Goal: Task Accomplishment & Management: Complete application form

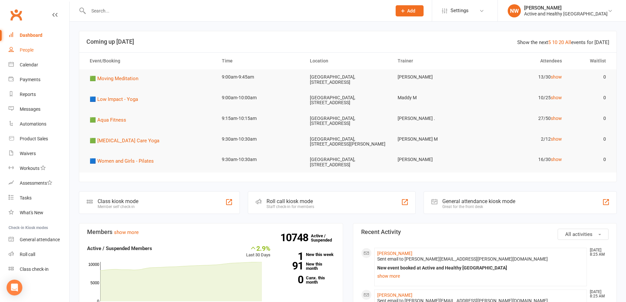
click at [33, 48] on div "People" at bounding box center [27, 49] width 14 height 5
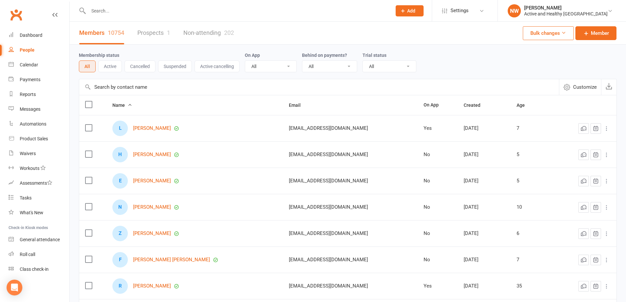
click at [126, 88] on input "text" at bounding box center [319, 87] width 480 height 16
click at [110, 90] on input "text" at bounding box center [319, 87] width 480 height 16
paste input "Corinne Shepherd"
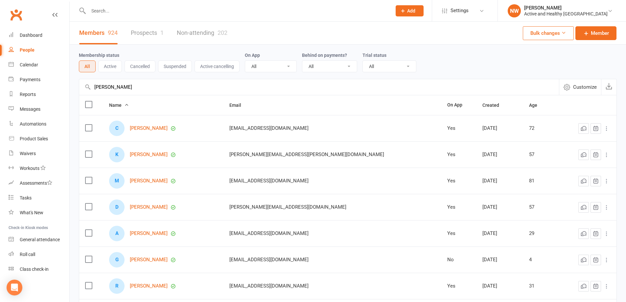
type input "Corinne Shepherd"
click at [207, 28] on link "Non-attending 202" at bounding box center [202, 33] width 51 height 23
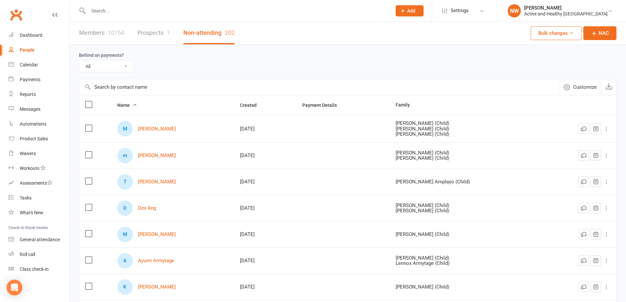
click at [103, 92] on input "text" at bounding box center [319, 87] width 480 height 16
paste input "Corinne Shepherd"
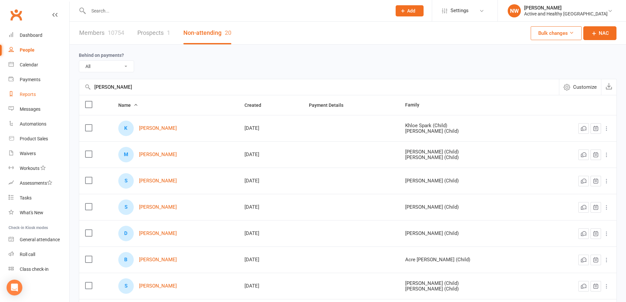
drag, startPoint x: 179, startPoint y: 93, endPoint x: 50, endPoint y: 100, distance: 128.4
click at [50, 100] on ui-view "Prospect Member Non-attending contact Class / event Appointment Task Membership…" at bounding box center [313, 215] width 626 height 426
paste input "Thomas Davern"
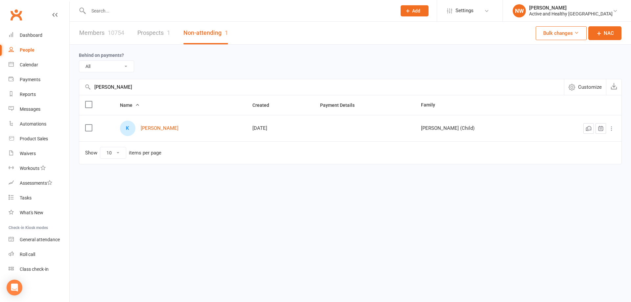
type input "Thomas Davern"
click at [99, 36] on link "Members 10754" at bounding box center [101, 33] width 45 height 23
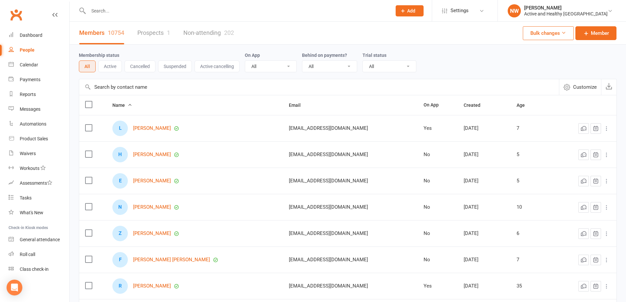
click at [124, 86] on input "text" at bounding box center [319, 87] width 480 height 16
paste input "Thomas Davern"
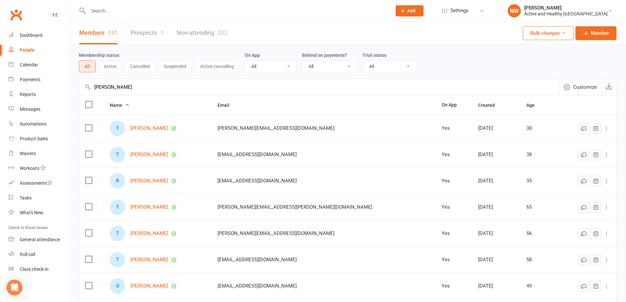
drag, startPoint x: 156, startPoint y: 85, endPoint x: 70, endPoint y: 91, distance: 86.4
click at [70, 91] on div "Membership status All Active Cancelled Suspended Active cancelling On App All Y…" at bounding box center [348, 228] width 557 height 366
paste input "Shalon Simmons"
type input "Shalon Simmons"
click at [200, 36] on link "Non-attending 202" at bounding box center [202, 33] width 51 height 23
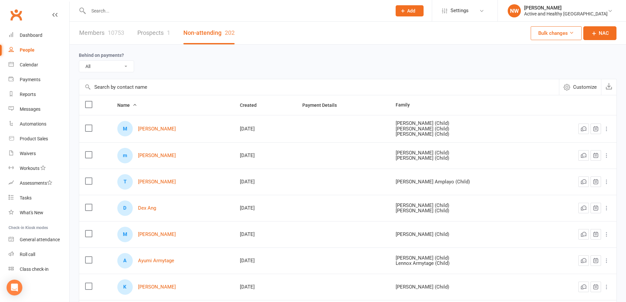
click at [107, 85] on input "text" at bounding box center [319, 87] width 480 height 16
paste input "Shalon Simmons"
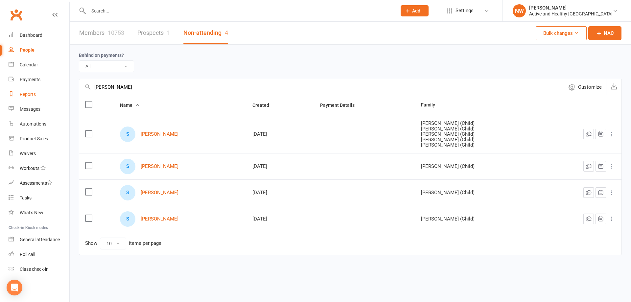
drag, startPoint x: 143, startPoint y: 89, endPoint x: 53, endPoint y: 95, distance: 90.3
click at [53, 95] on ui-view "Prospect Member Non-attending contact Class / event Appointment Task Membership…" at bounding box center [315, 141] width 631 height 279
paste input "apphire Brown"
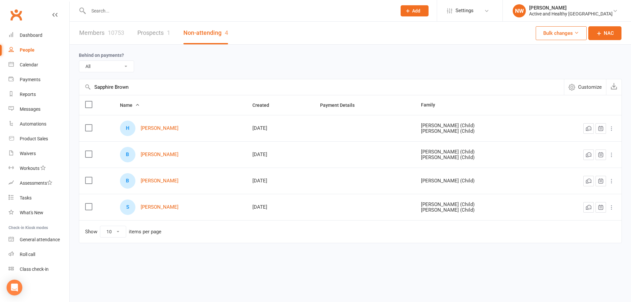
type input "Sapphire Brown"
click at [94, 30] on link "Members 10753" at bounding box center [101, 33] width 45 height 23
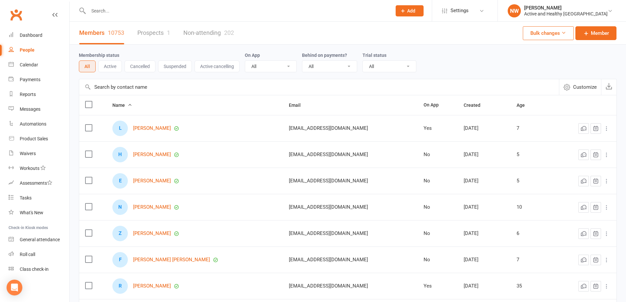
click at [125, 84] on input "text" at bounding box center [319, 87] width 480 height 16
paste input "Sapphire Brown"
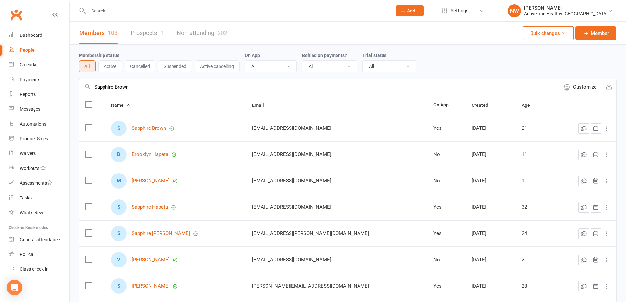
drag, startPoint x: 137, startPoint y: 86, endPoint x: -32, endPoint y: 86, distance: 168.3
click at [0, 86] on html "Prospect Member Non-attending contact Class / event Appointment Task Membership…" at bounding box center [313, 218] width 626 height 436
paste input "Alison Bailey"
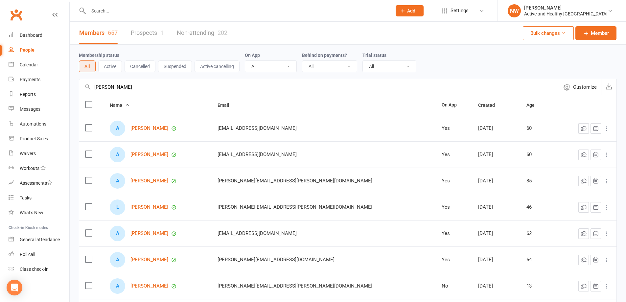
type input "Alison Bailey"
click at [200, 26] on link "Non-attending 202" at bounding box center [202, 33] width 51 height 23
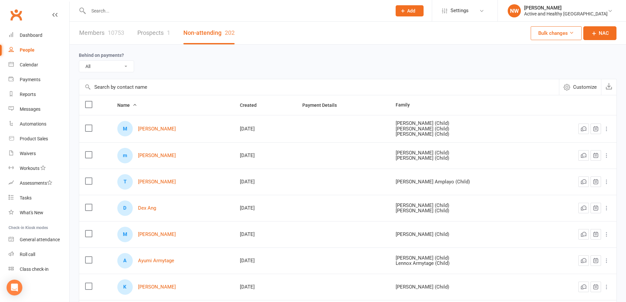
click at [98, 29] on link "Members 10753" at bounding box center [101, 33] width 45 height 23
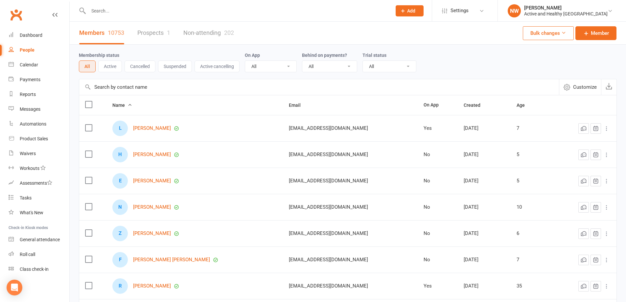
click at [220, 30] on link "Non-attending 202" at bounding box center [208, 33] width 51 height 23
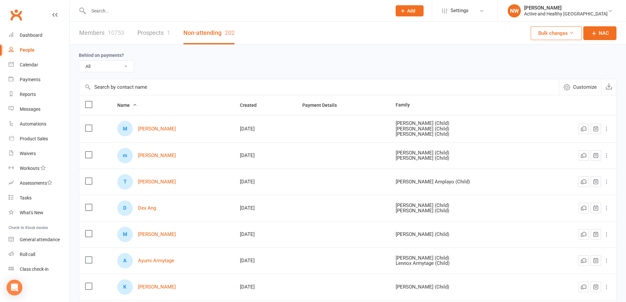
click at [106, 90] on input "text" at bounding box center [319, 87] width 480 height 16
paste input "Alison Bailey"
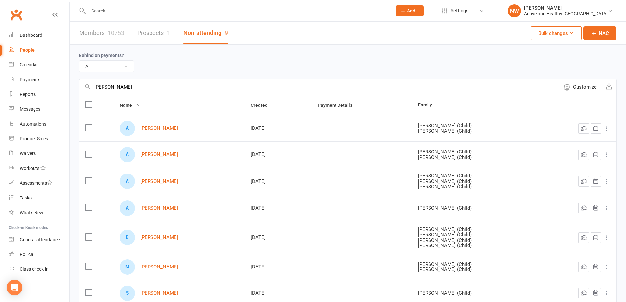
type input "Alison Bailey"
click at [104, 36] on link "Members 10753" at bounding box center [101, 33] width 45 height 23
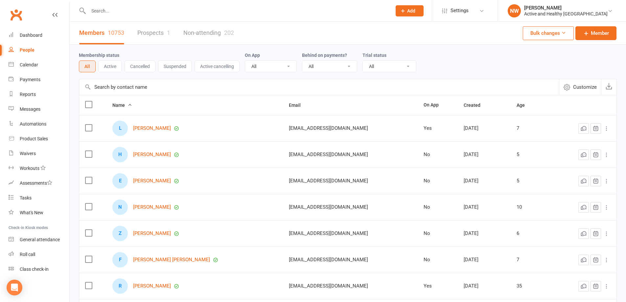
click at [110, 88] on input "text" at bounding box center [319, 87] width 480 height 16
paste input "Alison Bailey"
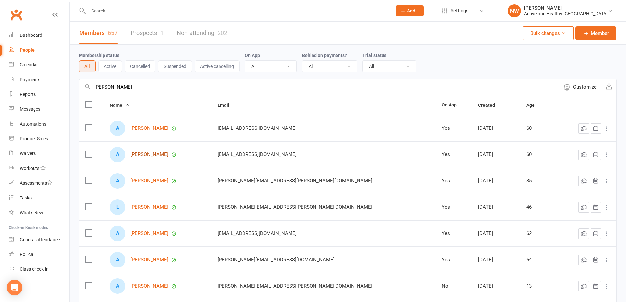
type input "Alison Bailey"
click at [159, 153] on link "Alison Bailey" at bounding box center [150, 155] width 38 height 6
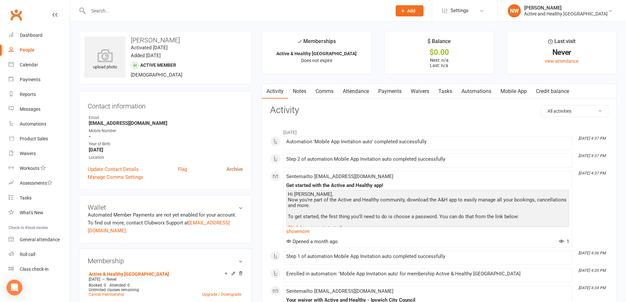
click at [234, 169] on link "Archive" at bounding box center [235, 169] width 16 height 8
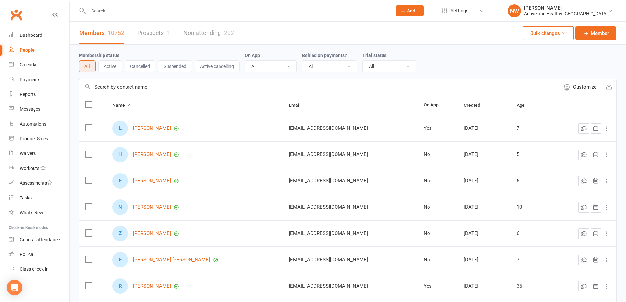
click at [108, 95] on input "text" at bounding box center [319, 87] width 480 height 16
paste input "Kay Osborne"
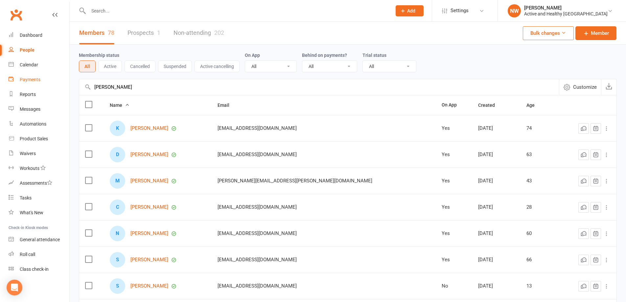
drag, startPoint x: 127, startPoint y: 87, endPoint x: 46, endPoint y: 80, distance: 81.5
click at [46, 80] on ui-view "Prospect Member Non-attending contact Class / event Appointment Task Membership…" at bounding box center [313, 214] width 626 height 425
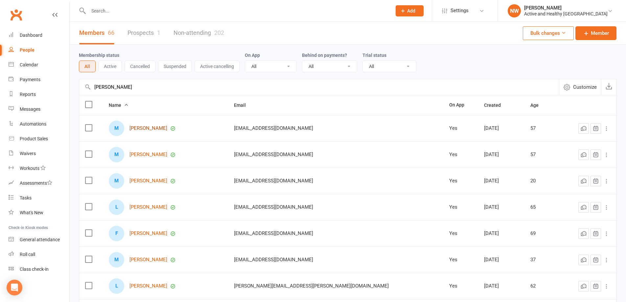
type input "manfred"
click at [199, 35] on link "Non-attending 202" at bounding box center [199, 33] width 51 height 23
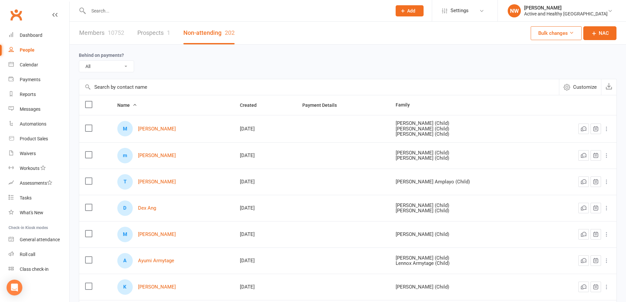
click at [130, 87] on input "text" at bounding box center [319, 87] width 480 height 16
paste input "• Kay Osborne"
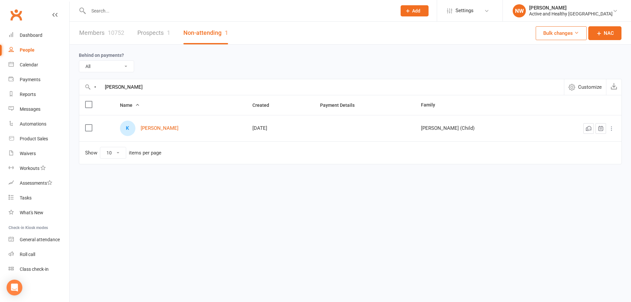
click at [137, 84] on input "• Kay Osborne" at bounding box center [321, 87] width 485 height 16
drag, startPoint x: 87, startPoint y: 83, endPoint x: 27, endPoint y: 84, distance: 60.5
click at [27, 84] on ui-view "Prospect Member Non-attending contact Class / event Appointment Task Membership…" at bounding box center [315, 96] width 631 height 188
type input "manfred"
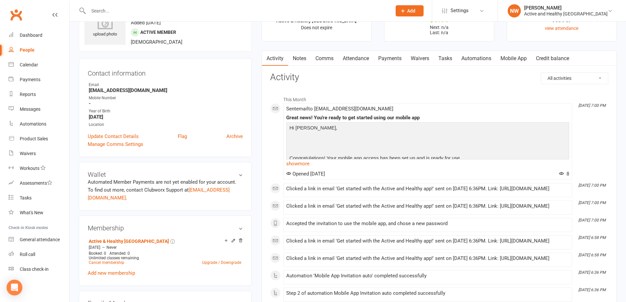
scroll to position [66, 0]
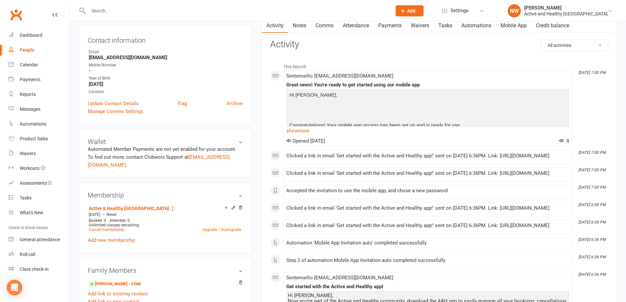
click at [506, 26] on link "Mobile App" at bounding box center [514, 25] width 36 height 15
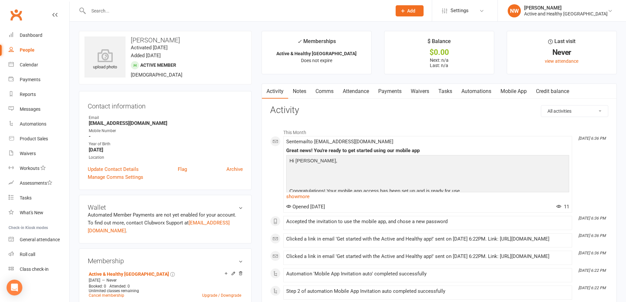
click at [521, 95] on link "Mobile App" at bounding box center [514, 91] width 36 height 15
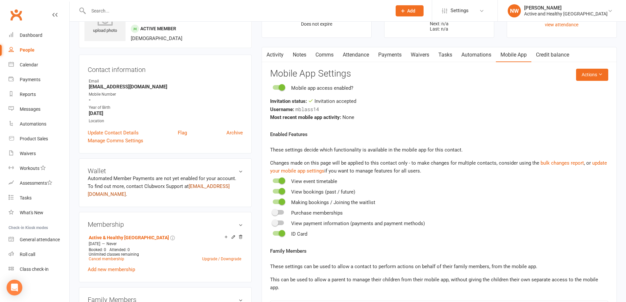
scroll to position [66, 0]
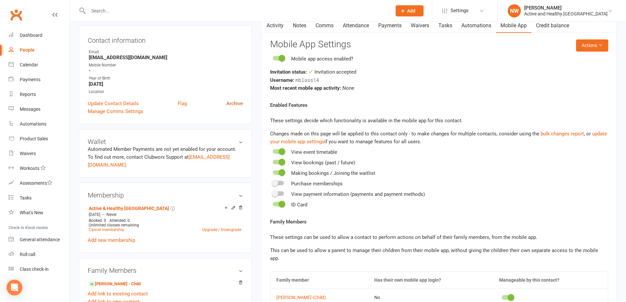
click at [236, 103] on link "Archive" at bounding box center [235, 104] width 16 height 8
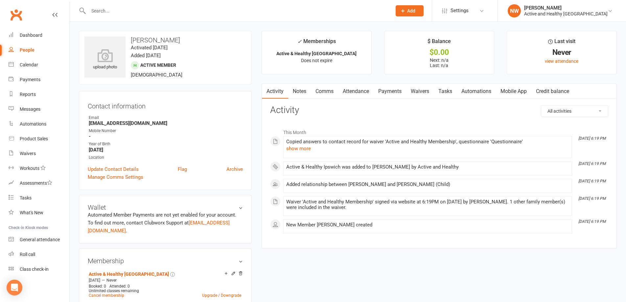
drag, startPoint x: 240, startPoint y: 168, endPoint x: 352, endPoint y: 21, distance: 184.6
click at [240, 168] on link "Archive" at bounding box center [235, 169] width 16 height 8
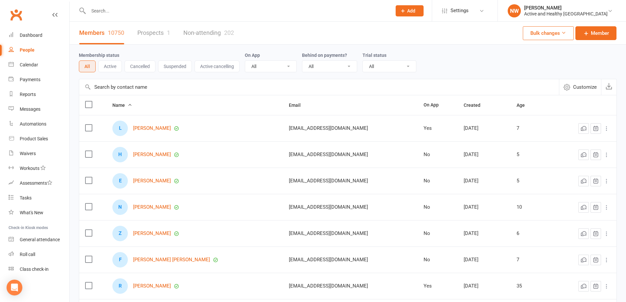
click at [140, 85] on input "text" at bounding box center [319, 87] width 480 height 16
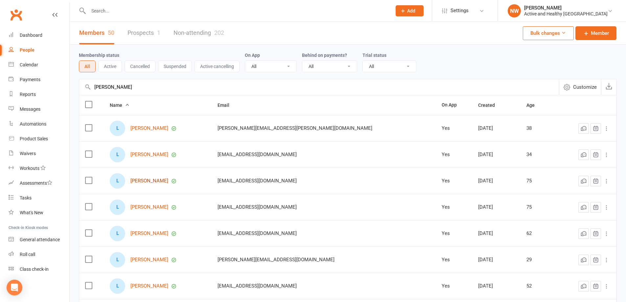
type input "loretta"
click at [36, 67] on div "Calendar" at bounding box center [29, 64] width 18 height 5
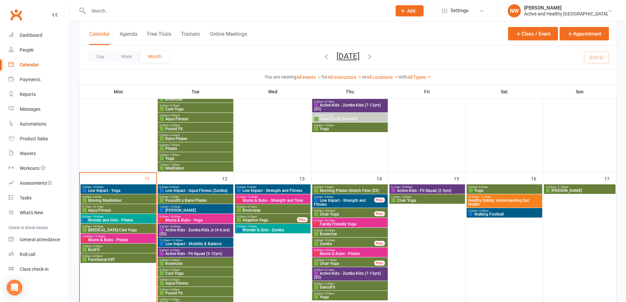
scroll to position [299, 0]
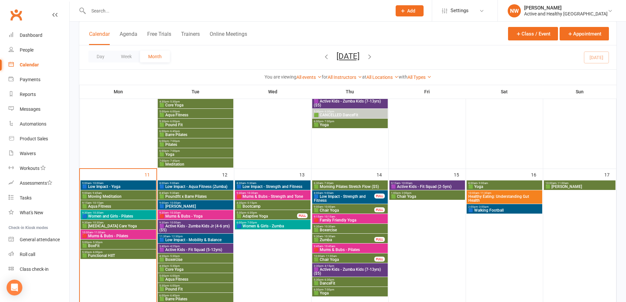
click at [269, 215] on span "🟩 Adaptive Yoga" at bounding box center [266, 216] width 61 height 4
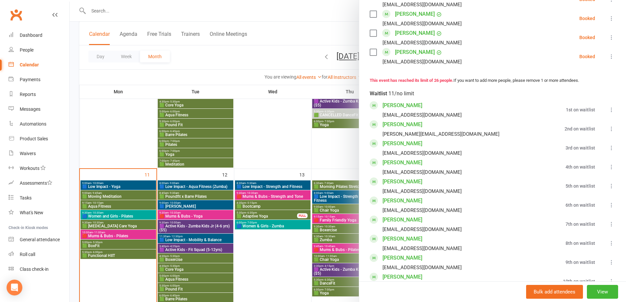
scroll to position [583, 0]
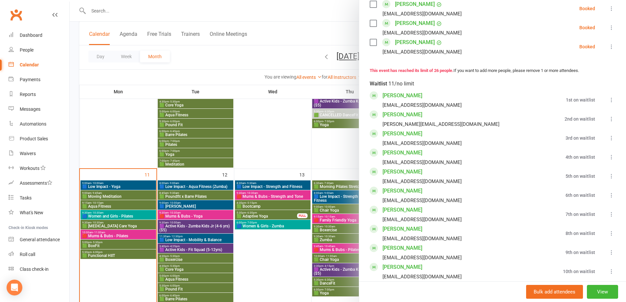
click at [609, 97] on icon at bounding box center [612, 100] width 7 height 7
click at [579, 106] on link "Book now" at bounding box center [577, 112] width 78 height 13
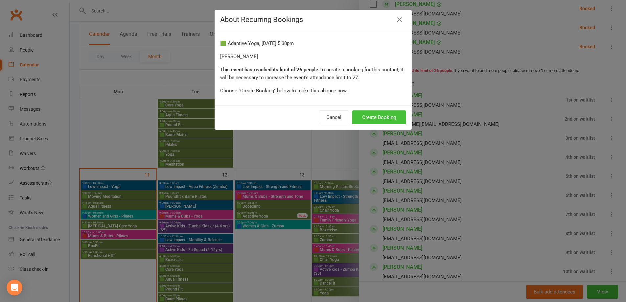
click at [372, 119] on button "Create Booking" at bounding box center [379, 117] width 54 height 14
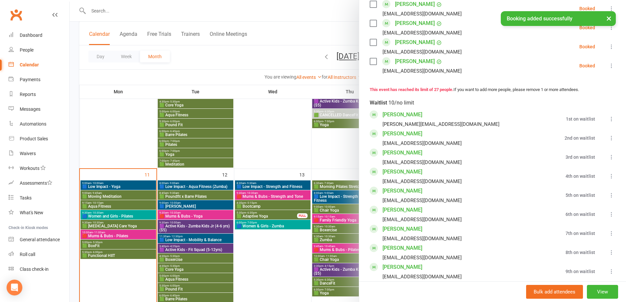
scroll to position [602, 0]
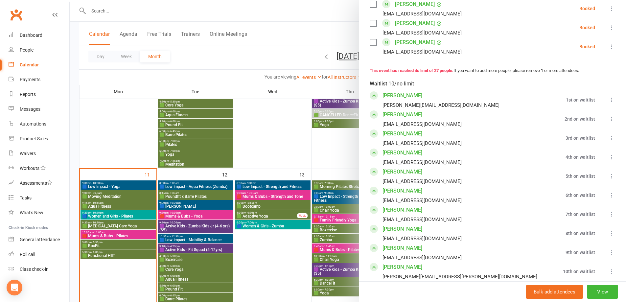
click at [125, 114] on div at bounding box center [348, 151] width 557 height 302
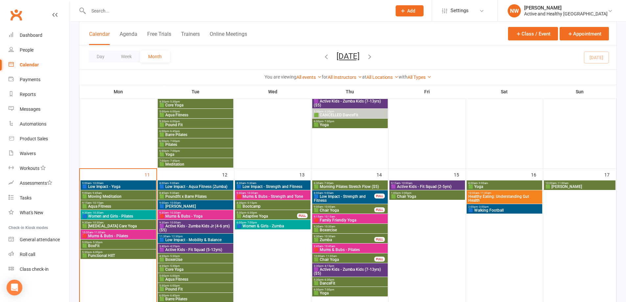
click at [263, 216] on span "🟩 Adaptive Yoga" at bounding box center [266, 216] width 61 height 4
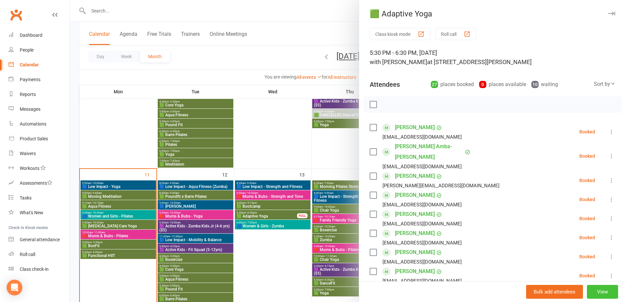
click at [599, 288] on button "View" at bounding box center [602, 292] width 31 height 14
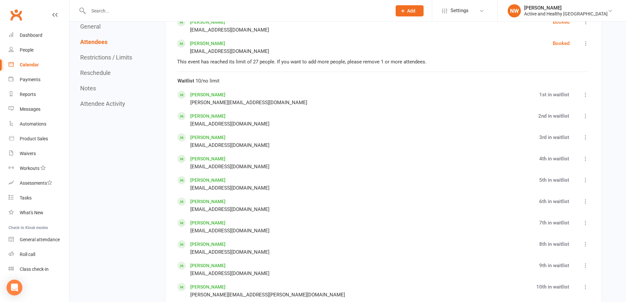
scroll to position [1049, 0]
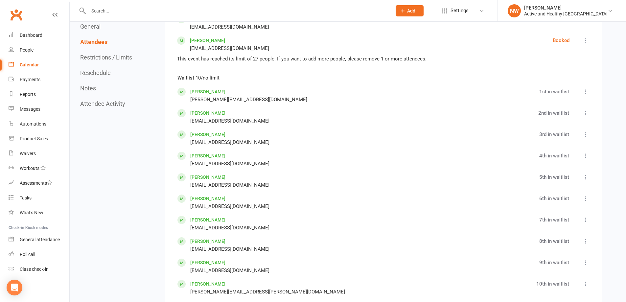
click at [588, 90] on icon at bounding box center [586, 91] width 7 height 7
click at [568, 109] on link "Book now" at bounding box center [551, 112] width 78 height 13
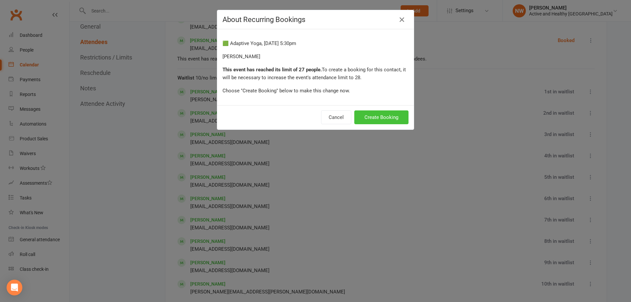
click at [394, 122] on button "Create Booking" at bounding box center [381, 117] width 54 height 14
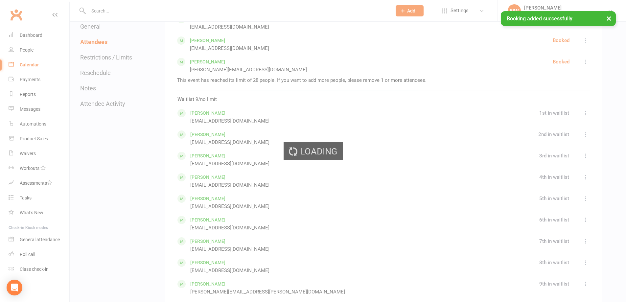
click at [585, 93] on div "Loading" at bounding box center [313, 151] width 626 height 302
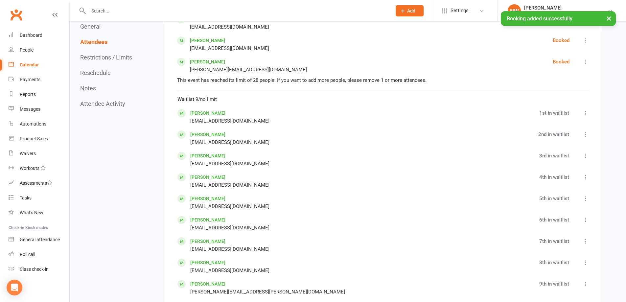
click at [587, 113] on icon at bounding box center [586, 113] width 7 height 7
click at [543, 136] on link "Book now" at bounding box center [551, 133] width 78 height 13
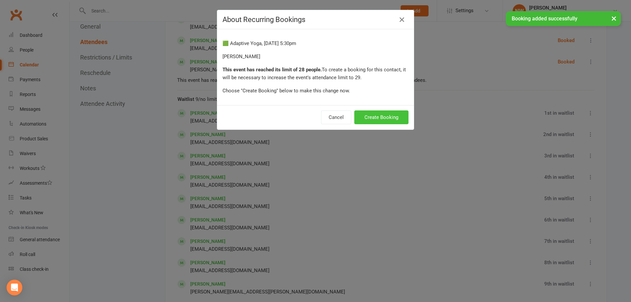
click at [364, 113] on button "Create Booking" at bounding box center [381, 117] width 54 height 14
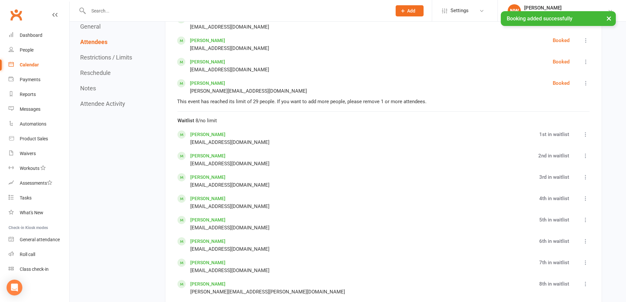
click at [586, 131] on icon at bounding box center [586, 134] width 7 height 7
click at [555, 151] on link "Book now" at bounding box center [551, 155] width 78 height 13
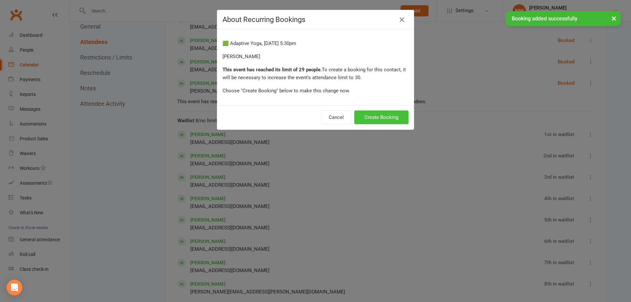
click at [390, 117] on button "Create Booking" at bounding box center [381, 117] width 54 height 14
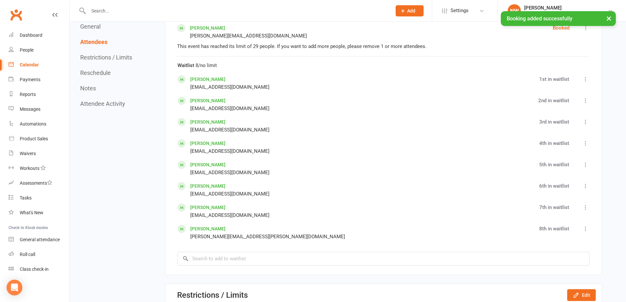
scroll to position [1115, 0]
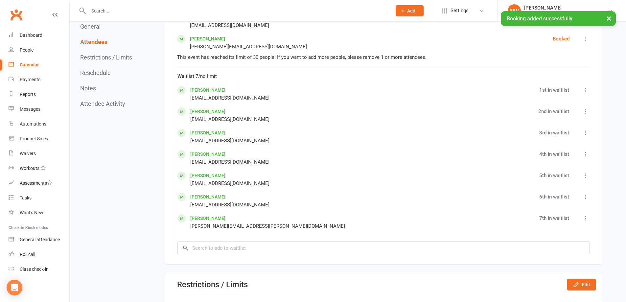
click at [586, 92] on icon at bounding box center [586, 90] width 7 height 7
click at [565, 111] on link "Book now" at bounding box center [551, 110] width 78 height 13
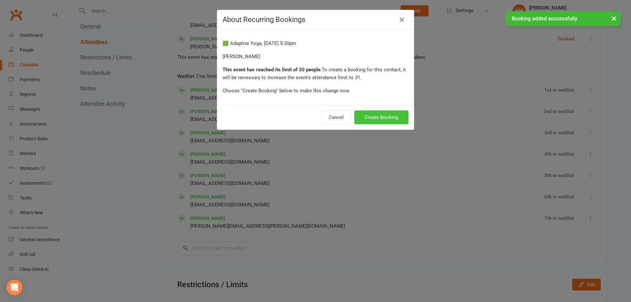
click at [380, 117] on button "Create Booking" at bounding box center [381, 117] width 54 height 14
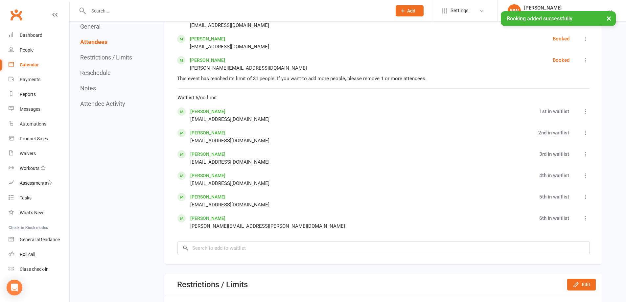
click at [584, 112] on icon at bounding box center [586, 111] width 7 height 7
click at [567, 135] on link "Book now" at bounding box center [551, 132] width 78 height 13
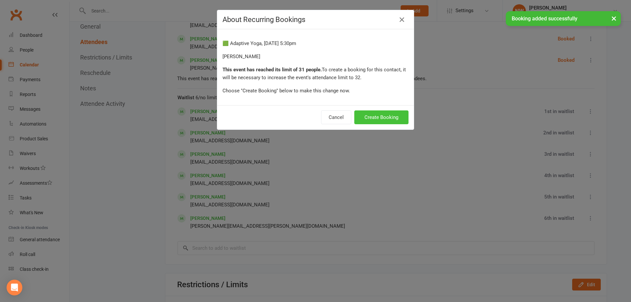
click at [392, 116] on button "Create Booking" at bounding box center [381, 117] width 54 height 14
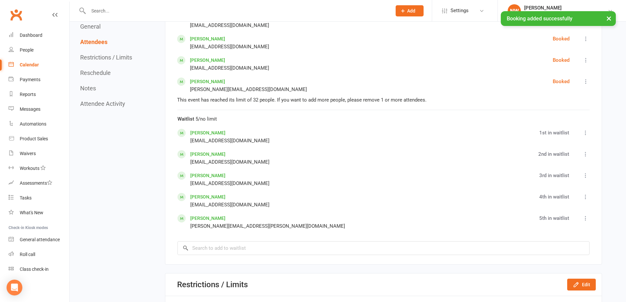
click at [584, 130] on button at bounding box center [586, 133] width 8 height 8
click at [554, 149] on link "Book now" at bounding box center [551, 153] width 78 height 13
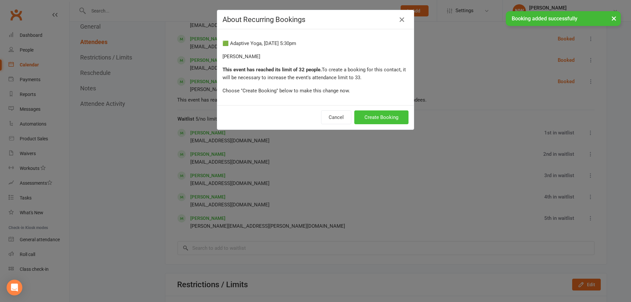
click at [380, 118] on button "Create Booking" at bounding box center [381, 117] width 54 height 14
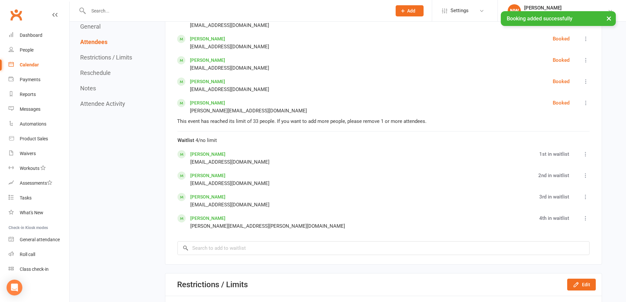
click at [588, 154] on icon at bounding box center [586, 154] width 7 height 7
click at [551, 174] on link "Book now" at bounding box center [551, 174] width 78 height 13
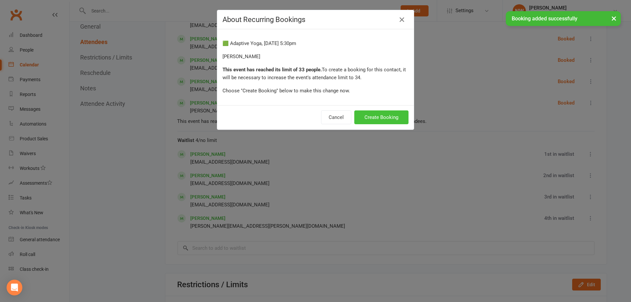
click at [387, 116] on button "Create Booking" at bounding box center [381, 117] width 54 height 14
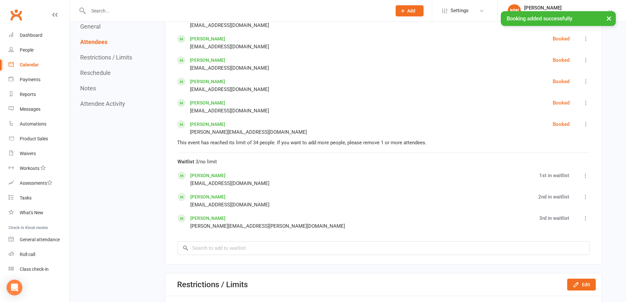
click at [585, 176] on icon at bounding box center [586, 175] width 7 height 7
click at [553, 193] on link "Book now" at bounding box center [551, 196] width 78 height 13
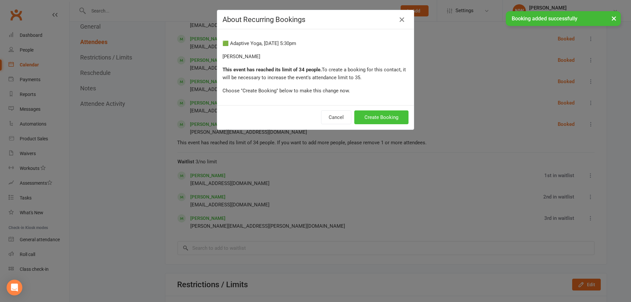
click at [367, 117] on button "Create Booking" at bounding box center [381, 117] width 54 height 14
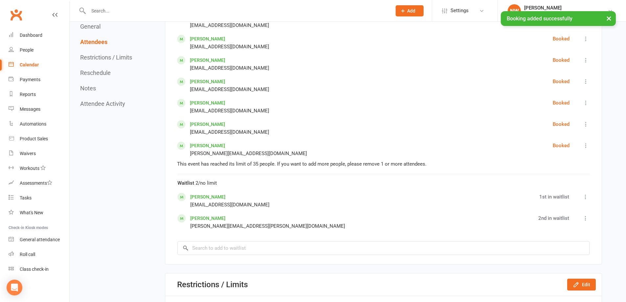
click at [585, 198] on icon at bounding box center [586, 197] width 7 height 7
click at [552, 220] on link "Book now" at bounding box center [551, 217] width 78 height 13
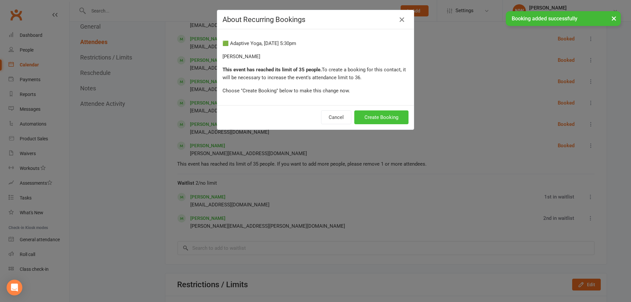
click at [385, 116] on button "Create Booking" at bounding box center [381, 117] width 54 height 14
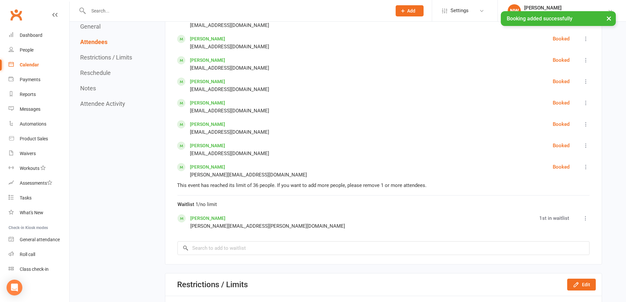
click at [587, 220] on icon at bounding box center [586, 218] width 7 height 7
click at [567, 233] on link "Book now" at bounding box center [554, 238] width 69 height 13
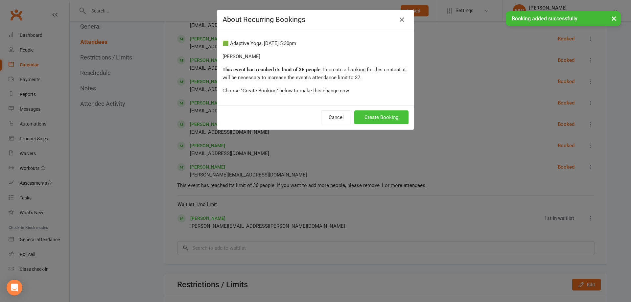
click at [389, 117] on button "Create Booking" at bounding box center [381, 117] width 54 height 14
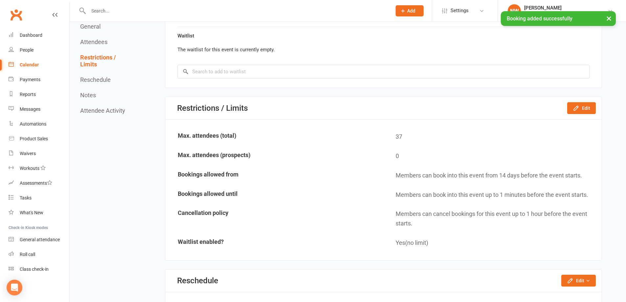
scroll to position [1287, 0]
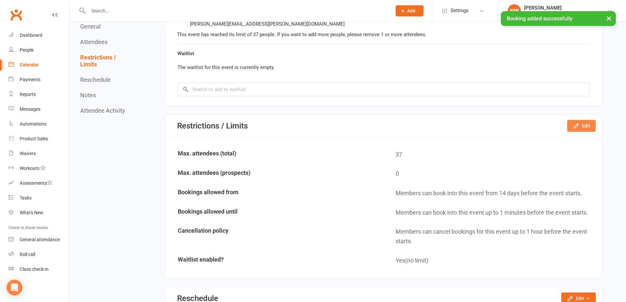
click at [579, 122] on button "Edit" at bounding box center [581, 126] width 29 height 12
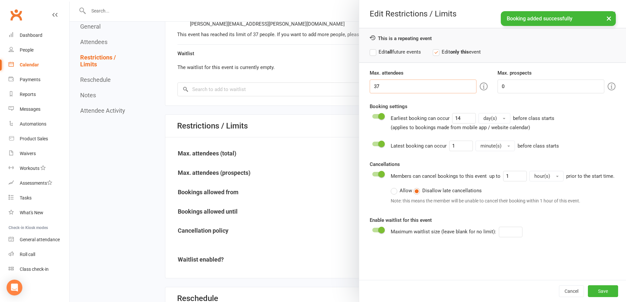
drag, startPoint x: 426, startPoint y: 85, endPoint x: 335, endPoint y: 89, distance: 91.2
click at [335, 0] on div "Edit Restrictions / Limits This is a repeating event Edit all future events Edi…" at bounding box center [348, 0] width 557 height 0
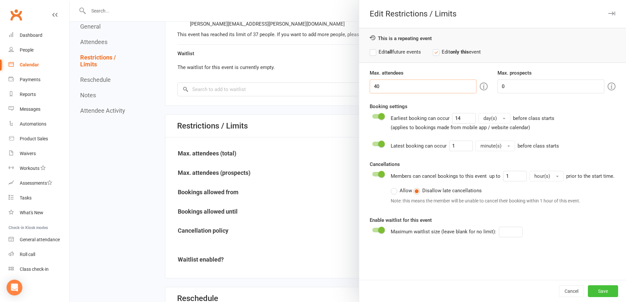
type input "40"
click at [598, 290] on button "Save" at bounding box center [603, 291] width 30 height 12
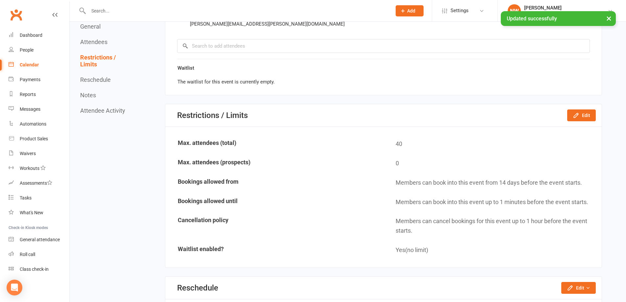
click at [34, 62] on div "Calendar" at bounding box center [29, 64] width 19 height 5
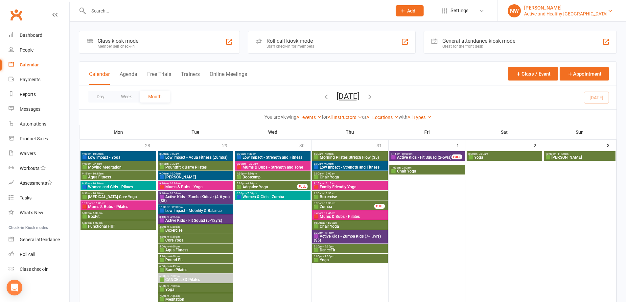
click at [561, 11] on div "Active and Healthy [GEOGRAPHIC_DATA]" at bounding box center [566, 14] width 84 height 6
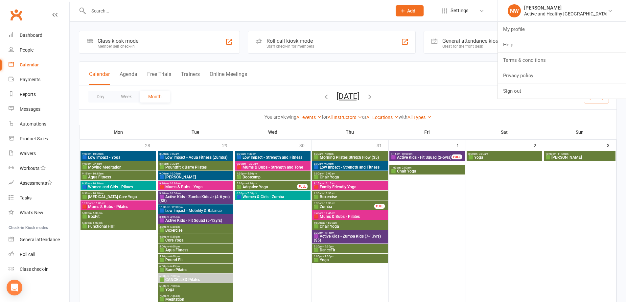
click at [493, 19] on li "Settings Membership Plans Event Templates Appointment Types Mobile App Website …" at bounding box center [465, 10] width 66 height 21
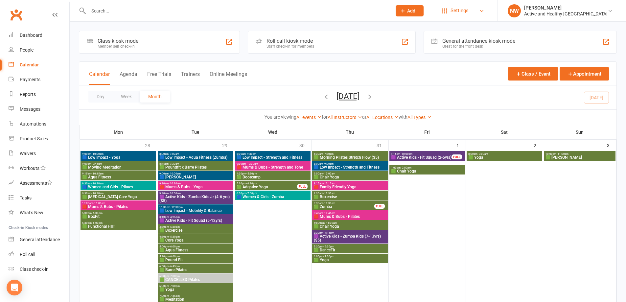
click at [469, 8] on span "Settings" at bounding box center [460, 10] width 18 height 15
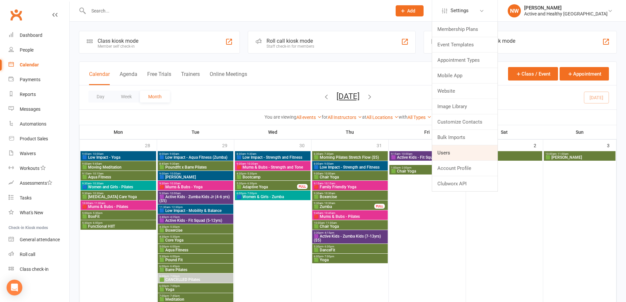
click at [486, 159] on link "Users" at bounding box center [464, 152] width 65 height 15
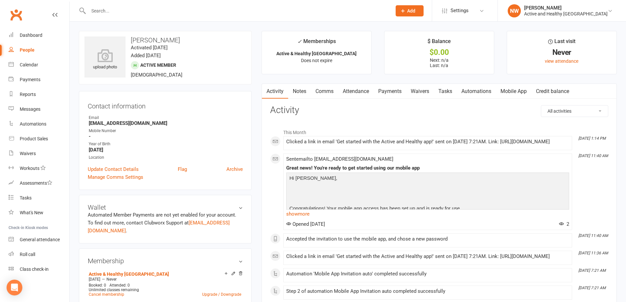
click at [515, 92] on link "Mobile App" at bounding box center [514, 91] width 36 height 15
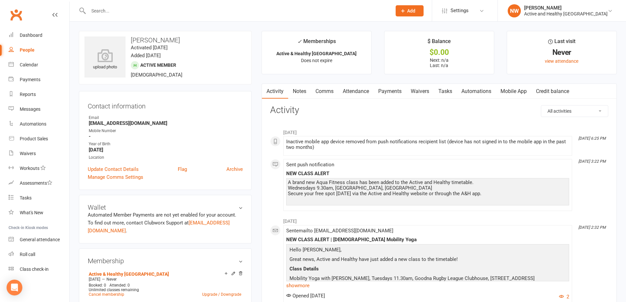
click at [522, 86] on link "Mobile App" at bounding box center [514, 91] width 36 height 15
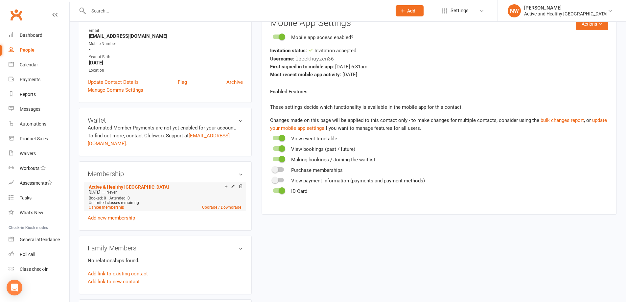
scroll to position [99, 0]
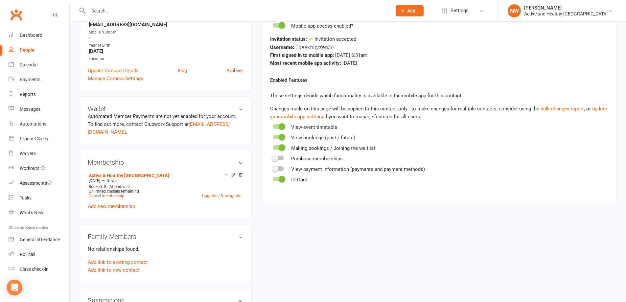
click at [232, 71] on link "Archive" at bounding box center [235, 71] width 16 height 8
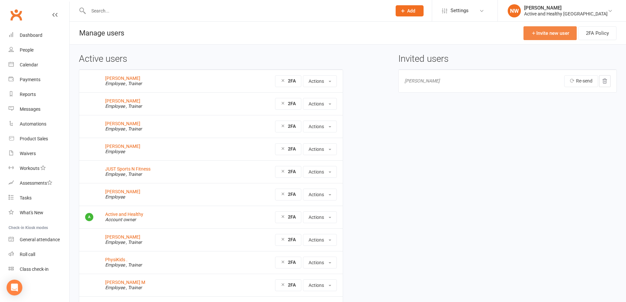
click at [546, 30] on link "Invite new user" at bounding box center [550, 33] width 53 height 14
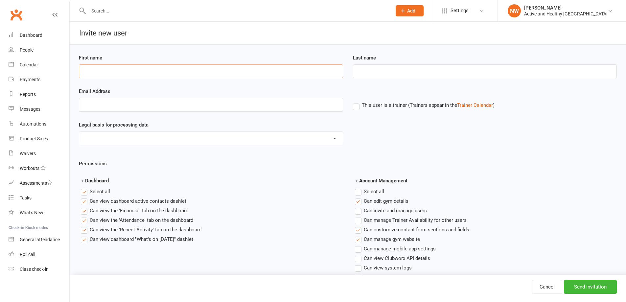
drag, startPoint x: 0, startPoint y: 0, endPoint x: 106, endPoint y: 65, distance: 124.0
click at [105, 65] on input "First name" at bounding box center [211, 71] width 264 height 14
type input "Sporting"
type input "Wheelies"
paste input "The Moving Meditation, Adaptive Yoga, and Cancer Care Yoga sessions are perfect…"
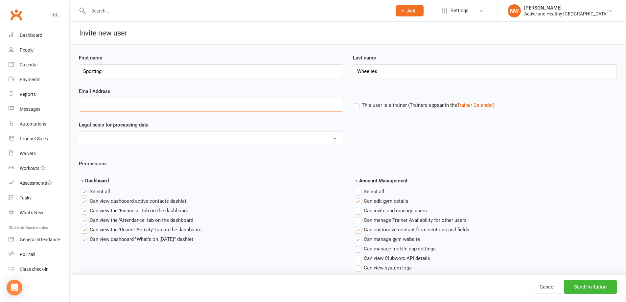
type input "The Moving Meditation, Adaptive Yoga, and Cancer Care Yoga sessions are perfect…"
click at [118, 110] on input "Email Address" at bounding box center [211, 105] width 264 height 14
paste input "mailto:[EMAIL_ADDRESS][DOMAIN_NAME]"
type input "mailto:[EMAIL_ADDRESS][DOMAIN_NAME]"
click at [356, 104] on label "This user is a trainer (Trainers appear in the Trainer Calendar )" at bounding box center [424, 105] width 142 height 6
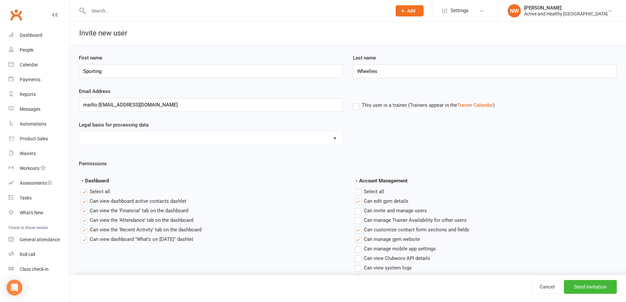
click at [356, 101] on input "This user is a trainer (Trainers appear in the Trainer Calendar )" at bounding box center [355, 101] width 4 height 0
click at [84, 193] on label "Select all" at bounding box center [95, 192] width 29 height 8
click at [84, 188] on input "Dashboard" at bounding box center [83, 188] width 4 height 0
click at [359, 192] on label "Select all" at bounding box center [369, 192] width 29 height 8
click at [359, 188] on input "Account Management" at bounding box center [357, 188] width 4 height 0
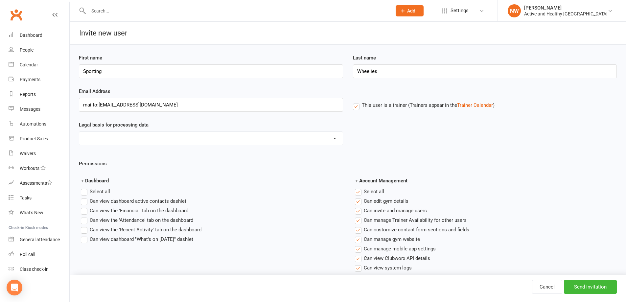
click at [362, 192] on label "Select all" at bounding box center [369, 192] width 29 height 8
click at [359, 188] on input "Account Management" at bounding box center [357, 188] width 4 height 0
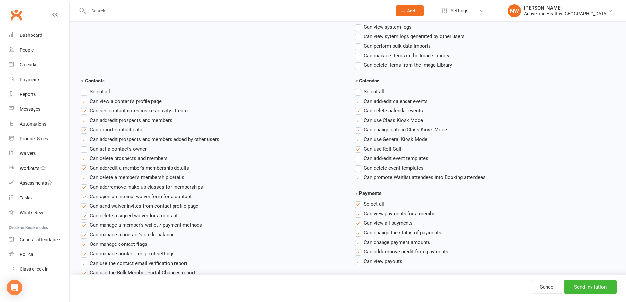
scroll to position [237, 0]
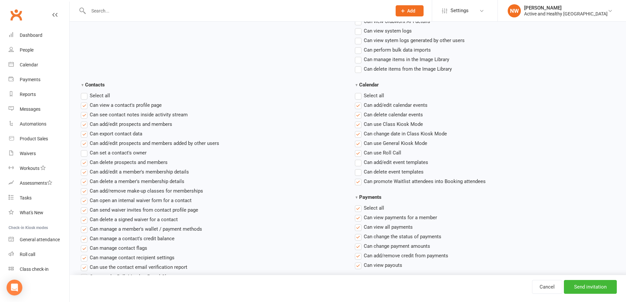
click at [358, 115] on label"] "Can delete calendar events" at bounding box center [389, 115] width 68 height 8
click at [358, 111] on input "Can delete calendar events" at bounding box center [357, 111] width 4 height 0
click at [361, 133] on label"] "Can change date in Class Kiosk Mode" at bounding box center [401, 134] width 92 height 8
click at [359, 130] on input "Can change date in Class Kiosk Mode" at bounding box center [357, 130] width 4 height 0
click at [360, 132] on label"] "Can change date in Class Kiosk Mode" at bounding box center [401, 134] width 92 height 8
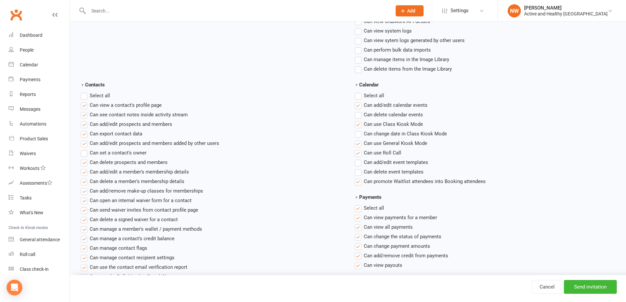
click at [359, 130] on input "Can change date in Class Kiosk Mode" at bounding box center [357, 130] width 4 height 0
click at [360, 142] on label"] "Can use General Kiosk Mode" at bounding box center [391, 143] width 72 height 8
click at [359, 139] on input "Can use General Kiosk Mode" at bounding box center [357, 139] width 4 height 0
click at [360, 210] on label "Select all" at bounding box center [369, 208] width 29 height 8
click at [359, 204] on input "Payments" at bounding box center [357, 204] width 4 height 0
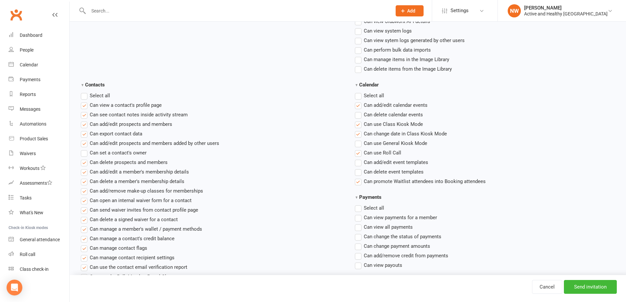
click at [86, 95] on label "Select all" at bounding box center [95, 96] width 29 height 8
click at [85, 92] on input "Contacts" at bounding box center [83, 92] width 4 height 0
click at [84, 96] on label "Select all" at bounding box center [95, 96] width 29 height 8
click at [84, 92] on input "Contacts" at bounding box center [83, 92] width 4 height 0
click at [86, 105] on label"] "Can view a contact's profile page" at bounding box center [121, 105] width 81 height 8
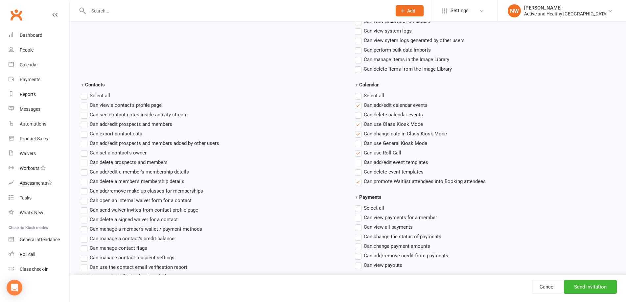
click at [85, 101] on input "Can view a contact's profile page" at bounding box center [83, 101] width 4 height 0
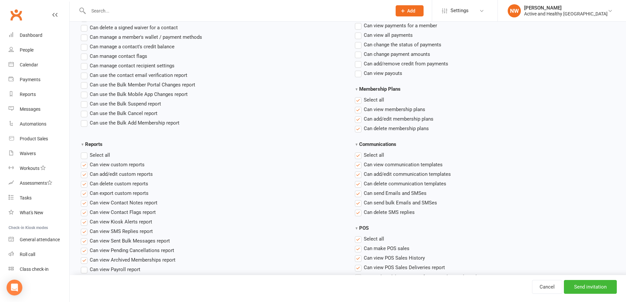
scroll to position [447, 0]
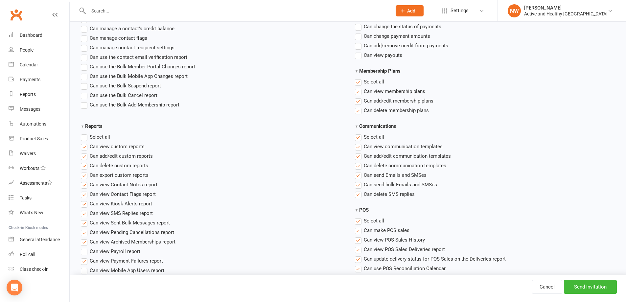
click at [360, 83] on label "Select all" at bounding box center [369, 82] width 29 height 8
click at [359, 78] on input "Membership Plans" at bounding box center [357, 78] width 4 height 0
click at [359, 137] on label "Select all" at bounding box center [369, 137] width 29 height 8
click at [359, 133] on input "Communications" at bounding box center [357, 133] width 4 height 0
click at [86, 136] on label "Select all" at bounding box center [95, 137] width 29 height 8
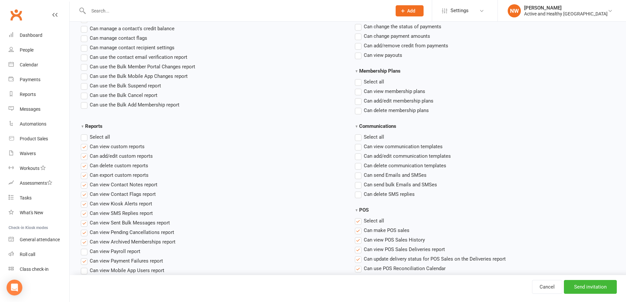
click at [85, 133] on input "Reports" at bounding box center [83, 133] width 4 height 0
click at [86, 136] on label "Select all" at bounding box center [95, 137] width 29 height 8
click at [85, 133] on input "Reports" at bounding box center [83, 133] width 4 height 0
click at [360, 222] on label "Select all" at bounding box center [369, 221] width 29 height 8
click at [359, 217] on input "POS" at bounding box center [357, 217] width 4 height 0
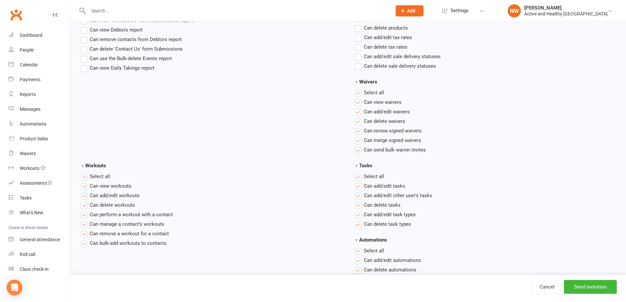
scroll to position [726, 0]
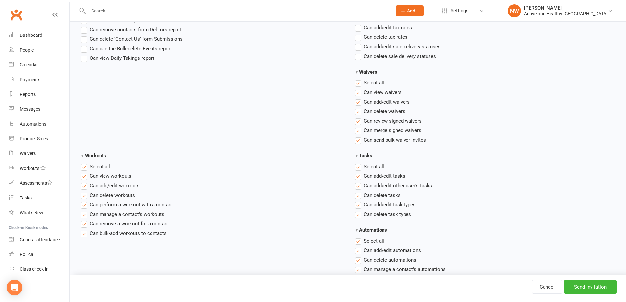
click at [356, 82] on label "Select all" at bounding box center [369, 83] width 29 height 8
click at [356, 79] on input "Waivers" at bounding box center [357, 79] width 4 height 0
click at [356, 167] on label "Select all" at bounding box center [369, 167] width 29 height 8
click at [356, 163] on input "Tasks" at bounding box center [357, 163] width 4 height 0
click at [86, 167] on label "Select all" at bounding box center [95, 167] width 29 height 8
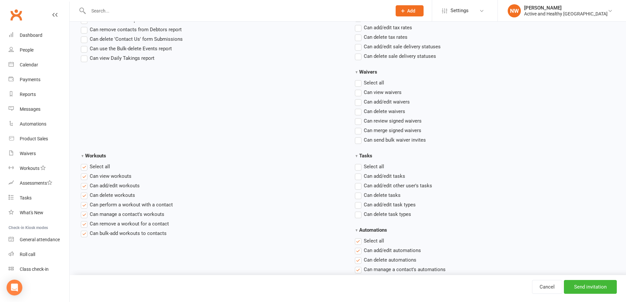
click at [85, 163] on input "Workouts" at bounding box center [83, 163] width 4 height 0
click at [359, 244] on label "Select all" at bounding box center [369, 241] width 29 height 8
click at [359, 237] on input "Automations" at bounding box center [357, 237] width 4 height 0
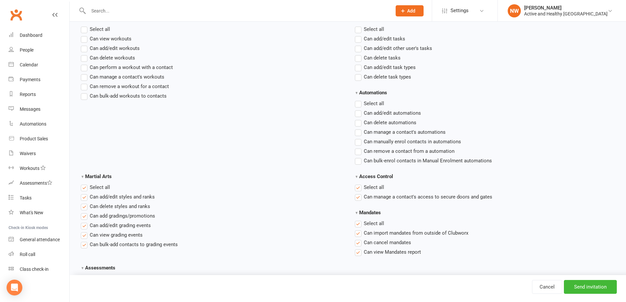
scroll to position [911, 0]
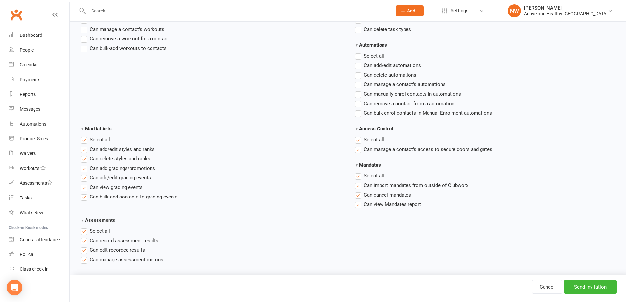
click at [358, 140] on label "Select all" at bounding box center [369, 140] width 29 height 8
click at [358, 136] on input "Access Control" at bounding box center [357, 136] width 4 height 0
click at [357, 175] on label "Select all" at bounding box center [369, 176] width 29 height 8
click at [357, 172] on input "Mandates" at bounding box center [357, 172] width 4 height 0
click at [82, 140] on label "Select all" at bounding box center [95, 140] width 29 height 8
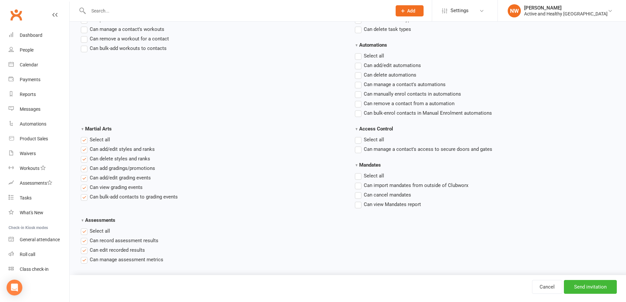
click at [82, 136] on input "Martial Arts" at bounding box center [83, 136] width 4 height 0
click at [83, 230] on label "Select all" at bounding box center [95, 231] width 29 height 8
click at [83, 227] on input "Assessments" at bounding box center [83, 227] width 4 height 0
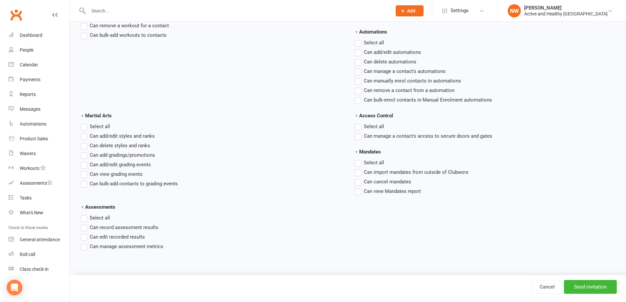
scroll to position [935, 0]
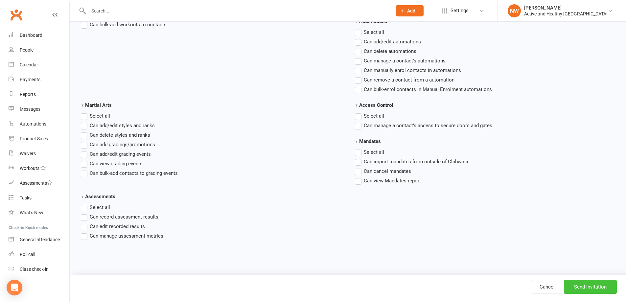
click at [598, 284] on input "Send invitation" at bounding box center [590, 287] width 53 height 14
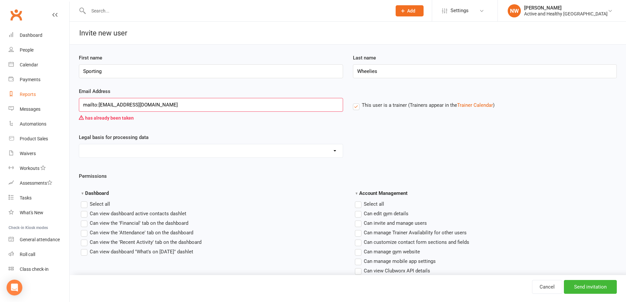
drag, startPoint x: 99, startPoint y: 107, endPoint x: 43, endPoint y: 95, distance: 57.5
type input "[EMAIL_ADDRESS][DOMAIN_NAME]"
click at [578, 281] on input "Send invitation" at bounding box center [590, 287] width 53 height 14
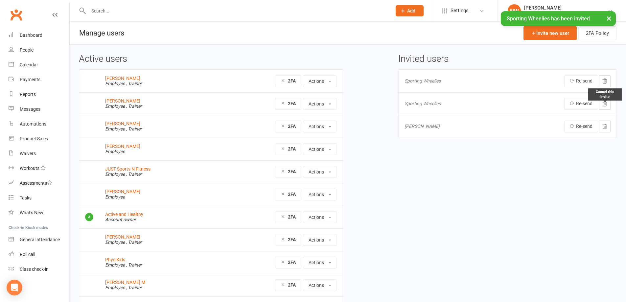
click at [608, 106] on icon at bounding box center [605, 104] width 6 height 6
click at [583, 77] on link "Re-send" at bounding box center [581, 81] width 34 height 12
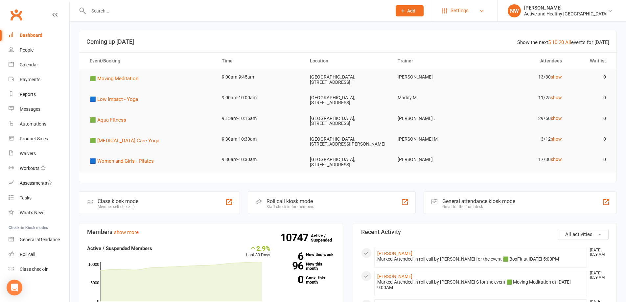
click at [488, 9] on link "Settings" at bounding box center [465, 10] width 46 height 15
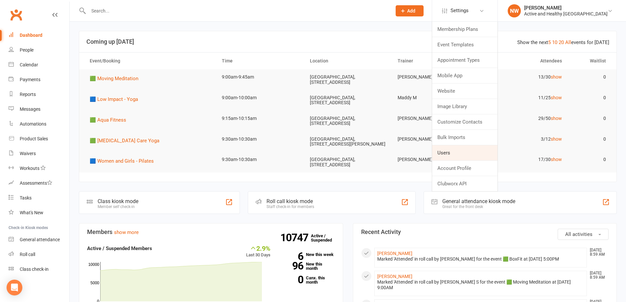
click at [488, 151] on link "Users" at bounding box center [464, 152] width 65 height 15
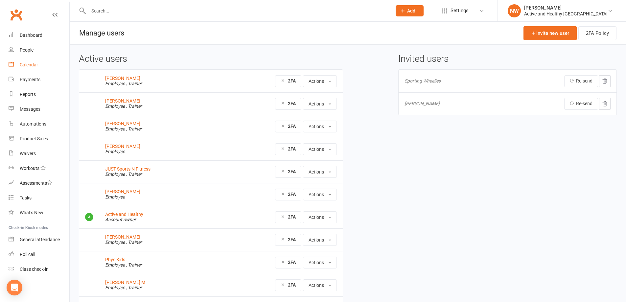
click at [26, 63] on div "Calendar" at bounding box center [29, 64] width 18 height 5
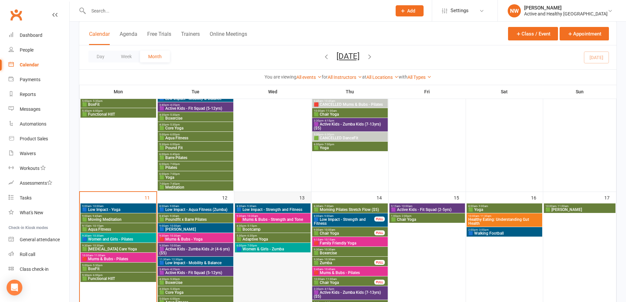
scroll to position [296, 0]
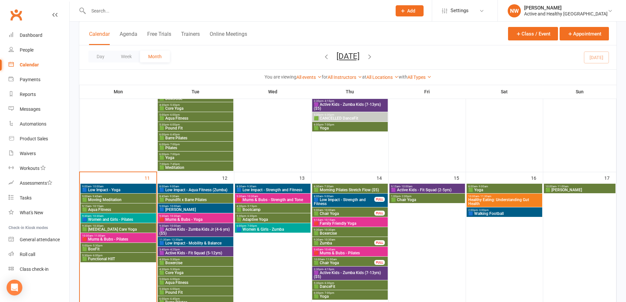
click at [514, 201] on span "Healthy Eating: Understanding Gut Health" at bounding box center [504, 202] width 73 height 8
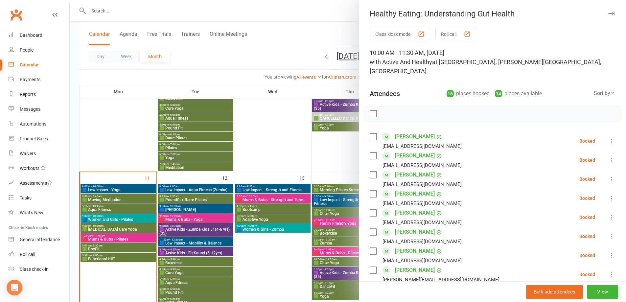
click at [130, 139] on div at bounding box center [348, 151] width 557 height 302
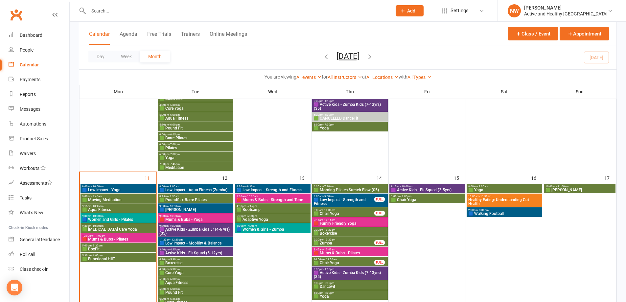
click at [497, 214] on span "🟦 Walking Football" at bounding box center [504, 214] width 73 height 4
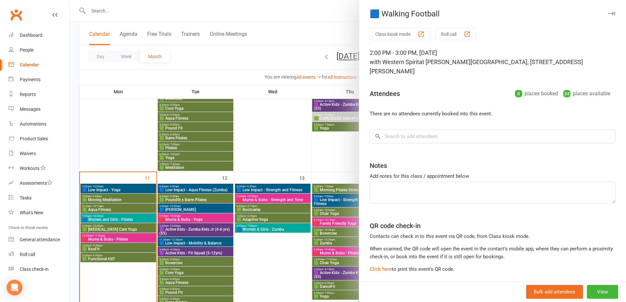
click at [326, 145] on div at bounding box center [348, 151] width 557 height 302
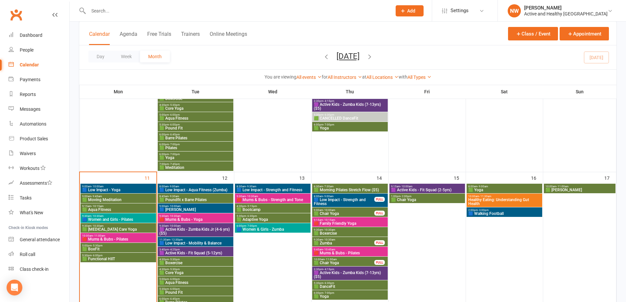
click at [191, 232] on span "🟪 Active Kids - Zumba Kids Jr (4-6 yrs) ($5)" at bounding box center [195, 232] width 73 height 8
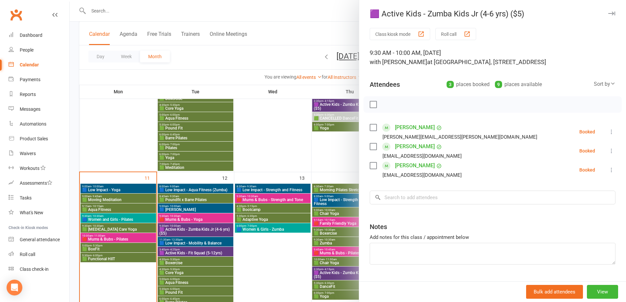
drag, startPoint x: 254, startPoint y: 267, endPoint x: 223, endPoint y: 253, distance: 34.9
click at [255, 267] on div at bounding box center [348, 151] width 557 height 302
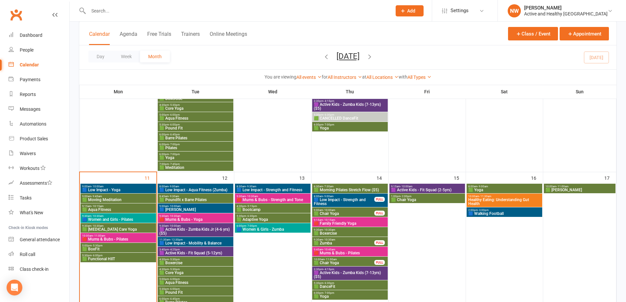
click at [219, 252] on span "🟪 Active Kids - Fit Squad (5-12yrs)" at bounding box center [195, 253] width 73 height 4
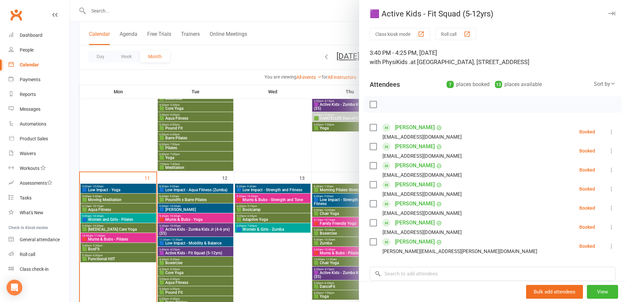
click at [253, 256] on div at bounding box center [348, 151] width 557 height 302
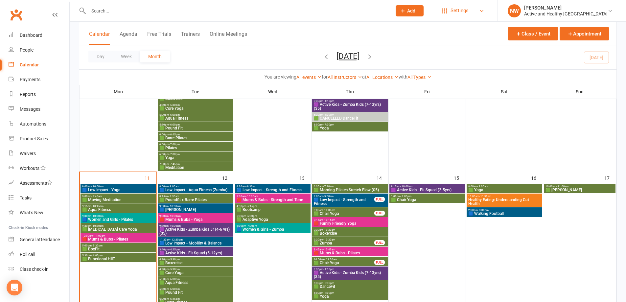
click at [469, 11] on span "Settings" at bounding box center [460, 10] width 18 height 15
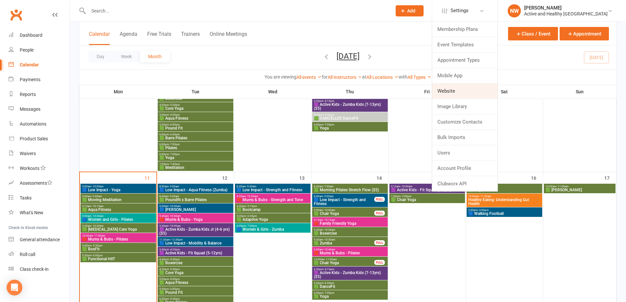
click at [489, 86] on link "Website" at bounding box center [464, 91] width 65 height 15
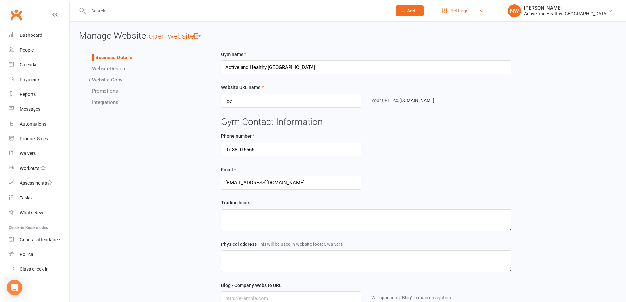
click at [488, 10] on link "Settings" at bounding box center [465, 10] width 46 height 15
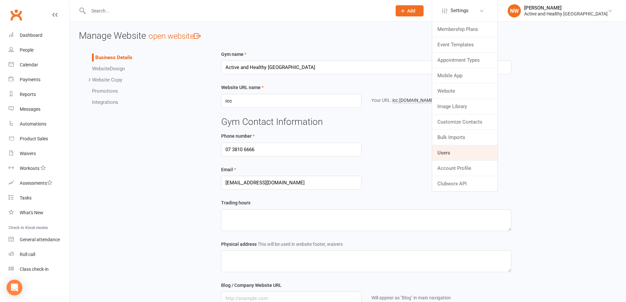
click at [496, 152] on link "Users" at bounding box center [464, 152] width 65 height 15
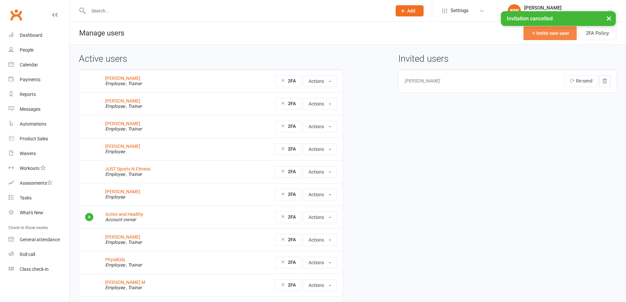
click at [538, 29] on link "Invite new user" at bounding box center [550, 33] width 53 height 14
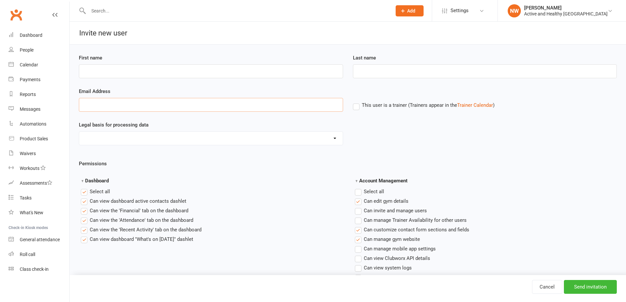
click at [95, 106] on input "Email Address" at bounding box center [211, 105] width 264 height 14
click at [99, 108] on input "Email Address" at bounding box center [211, 105] width 264 height 14
paste input "mailbox@sportingwheelies.org.au"
type input "mailbox@sportingwheelies.org.au"
click at [107, 72] on input "First name" at bounding box center [211, 71] width 264 height 14
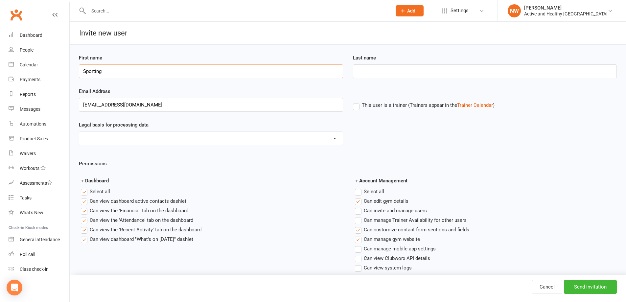
type input "Sporting"
type input "Wheelies"
click at [359, 104] on label "This user is a trainer (Trainers appear in the Trainer Calendar )" at bounding box center [424, 105] width 142 height 6
click at [357, 101] on input "This user is a trainer (Trainers appear in the Trainer Calendar )" at bounding box center [355, 101] width 4 height 0
click at [84, 193] on label "Select all" at bounding box center [95, 192] width 29 height 8
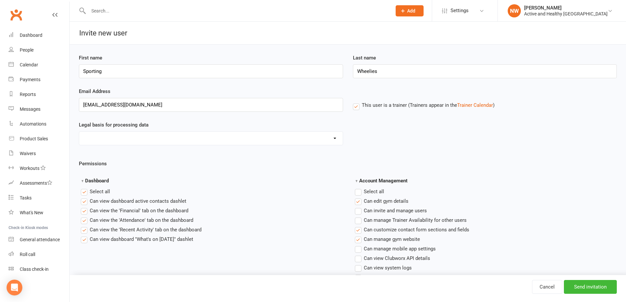
click at [84, 188] on input "Dashboard" at bounding box center [83, 188] width 4 height 0
click at [360, 191] on label "Select all" at bounding box center [369, 192] width 29 height 8
click at [359, 188] on input "Account Management" at bounding box center [357, 188] width 4 height 0
click at [360, 191] on label "Select all" at bounding box center [369, 192] width 29 height 8
click at [359, 188] on input "Account Management" at bounding box center [357, 188] width 4 height 0
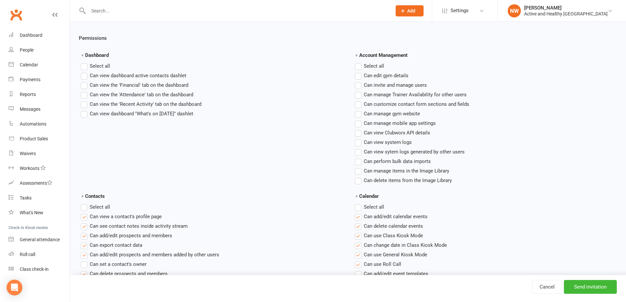
scroll to position [132, 0]
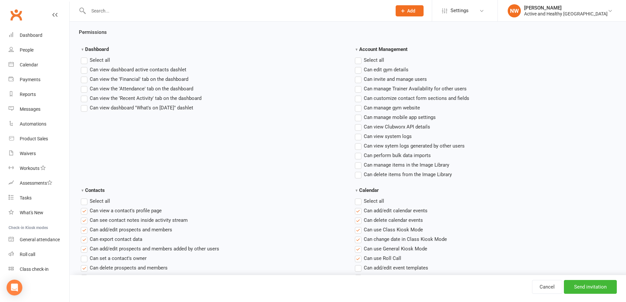
click at [85, 202] on label "Select all" at bounding box center [95, 201] width 29 height 8
click at [85, 197] on input "Contacts" at bounding box center [83, 197] width 4 height 0
click at [87, 203] on label "Select all" at bounding box center [95, 201] width 29 height 8
click at [85, 197] on input "Contacts" at bounding box center [83, 197] width 4 height 0
click at [87, 210] on label"] "Can view a contact's profile page" at bounding box center [121, 211] width 81 height 8
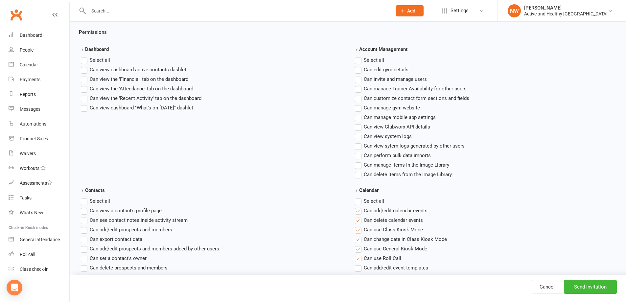
click at [85, 207] on input "Can view a contact's profile page" at bounding box center [83, 207] width 4 height 0
click at [357, 204] on label "Select all" at bounding box center [369, 201] width 29 height 8
click at [357, 197] on input "Calendar" at bounding box center [357, 197] width 4 height 0
click at [357, 204] on label "Select all" at bounding box center [369, 201] width 29 height 8
click at [357, 197] on input "Calendar" at bounding box center [357, 197] width 4 height 0
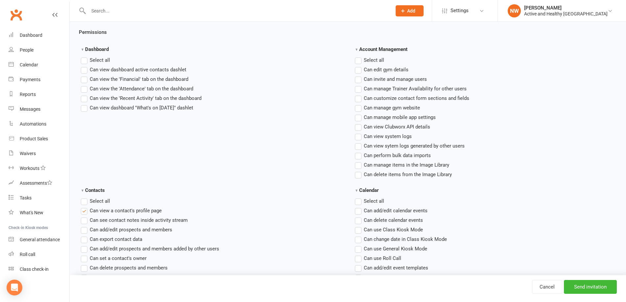
click at [357, 210] on label"] "Can add/edit calendar events" at bounding box center [391, 211] width 73 height 8
click at [357, 207] on input "Can add/edit calendar events" at bounding box center [357, 207] width 4 height 0
click at [357, 220] on label"] "Can delete calendar events" at bounding box center [389, 220] width 68 height 8
click at [357, 216] on input "Can delete calendar events" at bounding box center [357, 216] width 4 height 0
click at [361, 237] on label"] "Can change date in Class Kiosk Mode" at bounding box center [401, 239] width 92 height 8
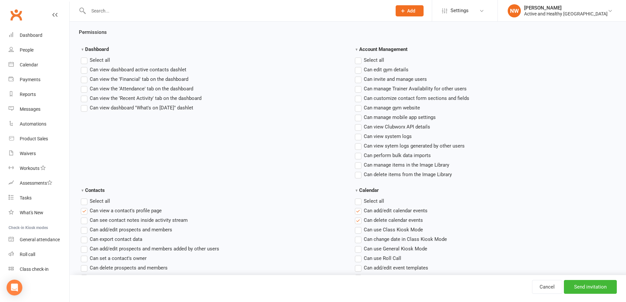
click at [359, 235] on input "Can change date in Class Kiosk Mode" at bounding box center [357, 235] width 4 height 0
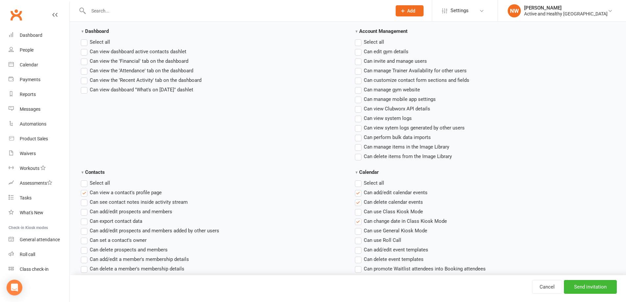
scroll to position [164, 0]
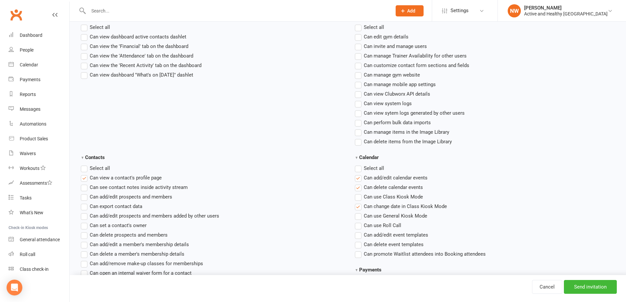
click at [357, 197] on label"] "Can use Class Kiosk Mode" at bounding box center [389, 197] width 68 height 8
click at [357, 193] on input "Can use Class Kiosk Mode" at bounding box center [357, 193] width 4 height 0
click at [355, 224] on label"] "Can use Roll Call" at bounding box center [378, 226] width 46 height 8
click at [355, 222] on input "Can use Roll Call" at bounding box center [357, 222] width 4 height 0
click at [360, 252] on label"] "Can promote Waitlist attendees into Booking attendees" at bounding box center [420, 254] width 131 height 8
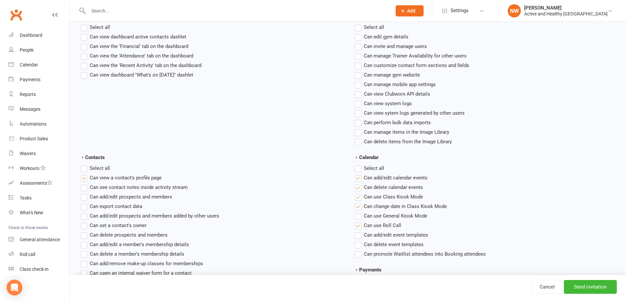
click at [359, 250] on input "Can promote Waitlist attendees into Booking attendees" at bounding box center [357, 250] width 4 height 0
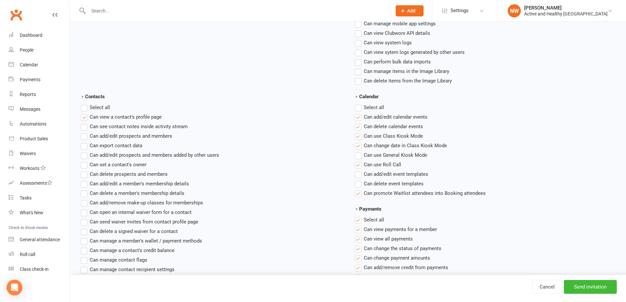
scroll to position [263, 0]
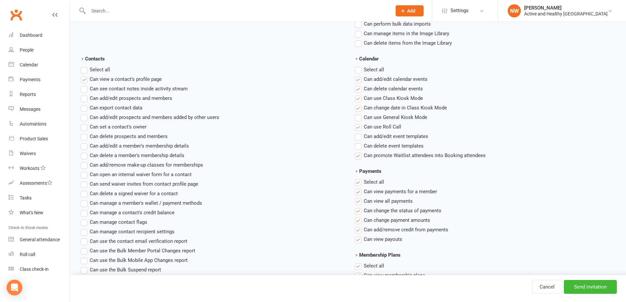
click at [360, 184] on label "Select all" at bounding box center [369, 182] width 29 height 8
click at [359, 178] on input "Payments" at bounding box center [357, 178] width 4 height 0
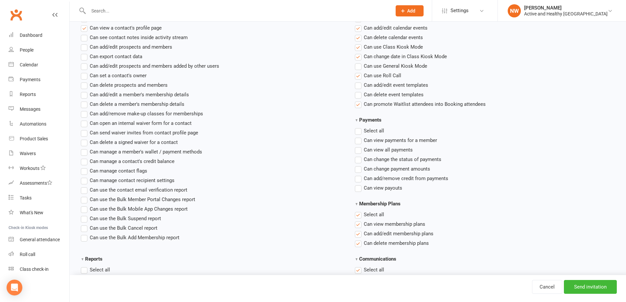
scroll to position [329, 0]
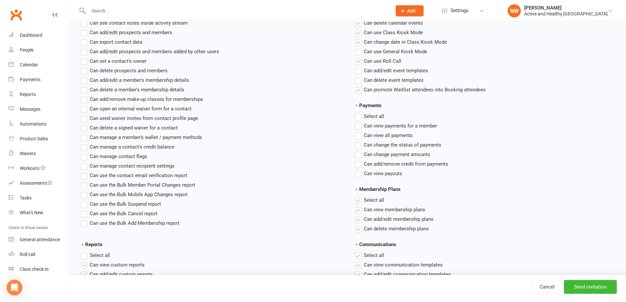
click at [358, 199] on label "Select all" at bounding box center [369, 200] width 29 height 8
click at [358, 196] on input "Membership Plans" at bounding box center [357, 196] width 4 height 0
click at [84, 255] on label "Select all" at bounding box center [95, 256] width 29 height 8
click at [84, 252] on input "Reports" at bounding box center [83, 252] width 4 height 0
click at [84, 255] on label "Select all" at bounding box center [95, 256] width 29 height 8
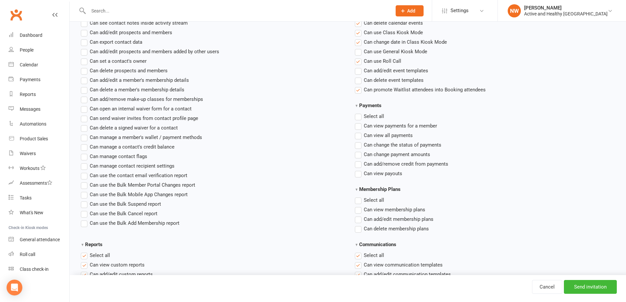
click at [84, 252] on input "Reports" at bounding box center [83, 252] width 4 height 0
click at [361, 257] on label "Select all" at bounding box center [369, 256] width 29 height 8
click at [359, 252] on input "Communications" at bounding box center [357, 252] width 4 height 0
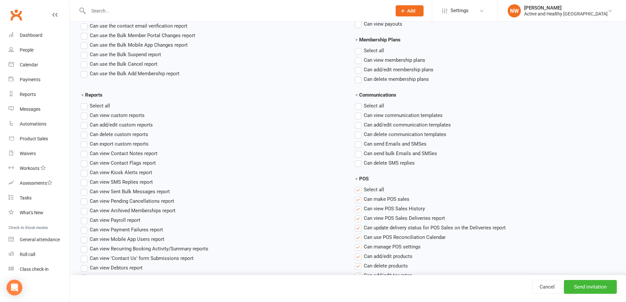
scroll to position [493, 0]
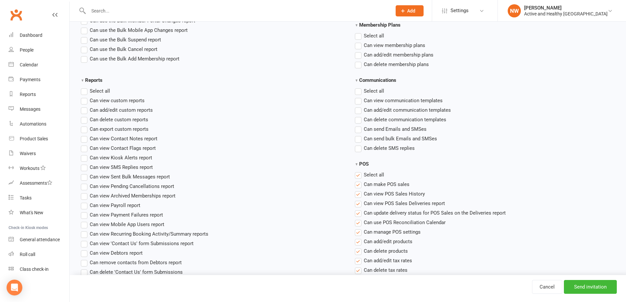
click at [356, 174] on label "Select all" at bounding box center [369, 175] width 29 height 8
click at [356, 171] on input "POS" at bounding box center [357, 171] width 4 height 0
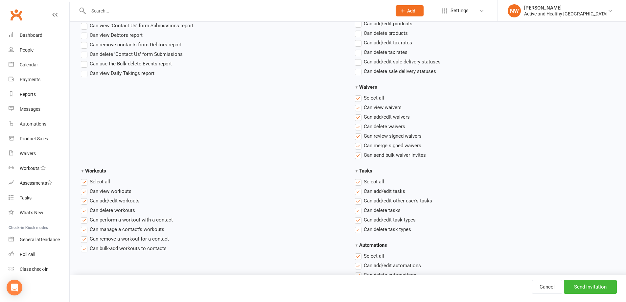
scroll to position [696, 0]
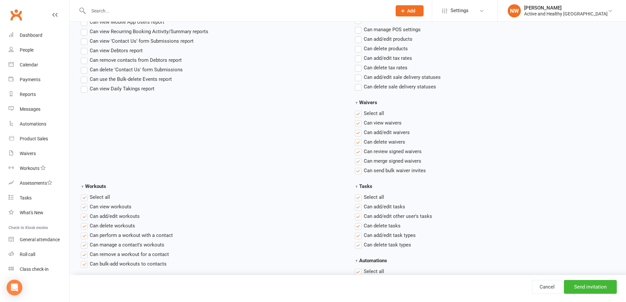
click at [360, 112] on label "Select all" at bounding box center [369, 113] width 29 height 8
click at [359, 109] on input "Waivers" at bounding box center [357, 109] width 4 height 0
drag, startPoint x: 84, startPoint y: 193, endPoint x: 85, endPoint y: 196, distance: 3.4
click at [85, 194] on section "Workouts Select all Can view workouts Can add/edit workouts Can delete workouts…" at bounding box center [213, 224] width 262 height 85
click at [86, 199] on label "Select all" at bounding box center [95, 197] width 29 height 8
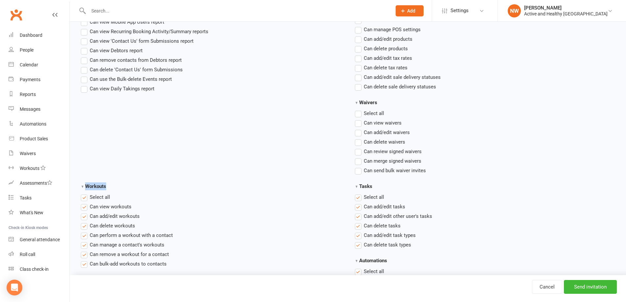
click at [85, 193] on input "Workouts" at bounding box center [83, 193] width 4 height 0
click at [355, 198] on label "Select all" at bounding box center [369, 197] width 29 height 8
click at [355, 193] on input "Tasks" at bounding box center [357, 193] width 4 height 0
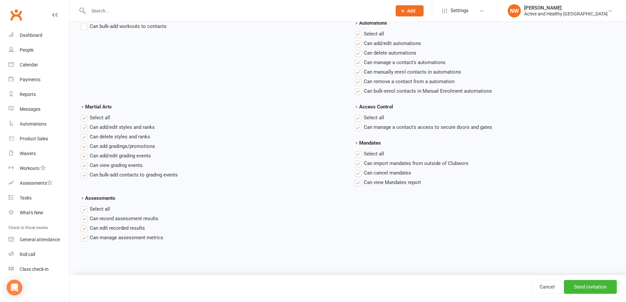
scroll to position [901, 0]
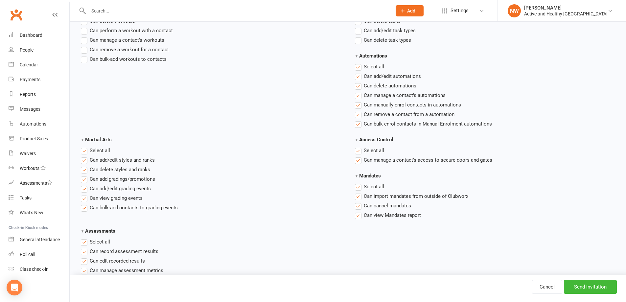
click at [356, 67] on label "Select all" at bounding box center [369, 67] width 29 height 8
click at [356, 63] on input "Automations" at bounding box center [357, 63] width 4 height 0
click at [357, 148] on label "Select all" at bounding box center [369, 151] width 29 height 8
click at [357, 147] on input "Access Control" at bounding box center [357, 147] width 4 height 0
click at [357, 187] on label "Select all" at bounding box center [369, 187] width 29 height 8
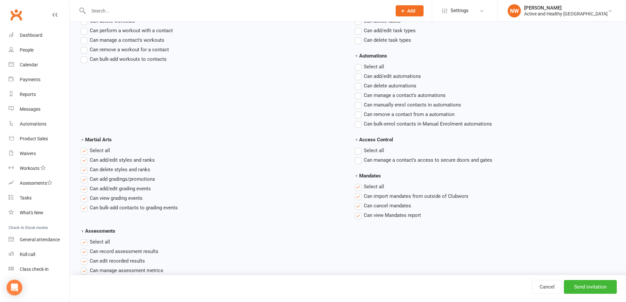
click at [357, 183] on input "Mandates" at bounding box center [357, 183] width 4 height 0
click at [86, 150] on label "Select all" at bounding box center [95, 151] width 29 height 8
click at [85, 147] on input "Martial Arts" at bounding box center [83, 147] width 4 height 0
drag, startPoint x: 87, startPoint y: 218, endPoint x: 87, endPoint y: 237, distance: 19.7
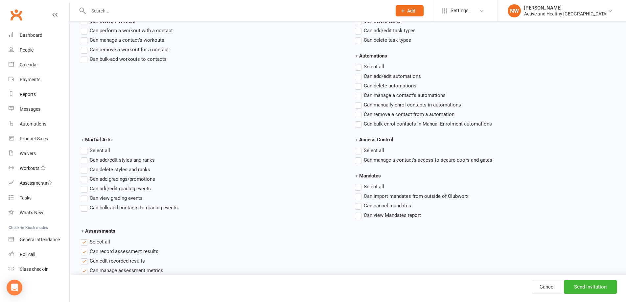
click at [85, 246] on ul "Select all Can record assessment results Can edit recorded results Can manage a…" at bounding box center [212, 256] width 262 height 36
click at [89, 243] on label "Select all" at bounding box center [95, 242] width 29 height 8
click at [85, 238] on input "Assessments" at bounding box center [83, 238] width 4 height 0
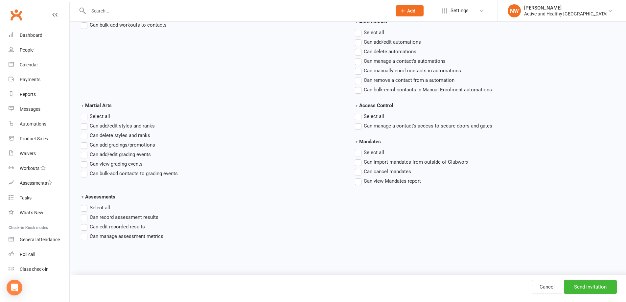
scroll to position [935, 0]
click at [578, 290] on input "Send invitation" at bounding box center [590, 287] width 53 height 14
